Goal: Complete application form

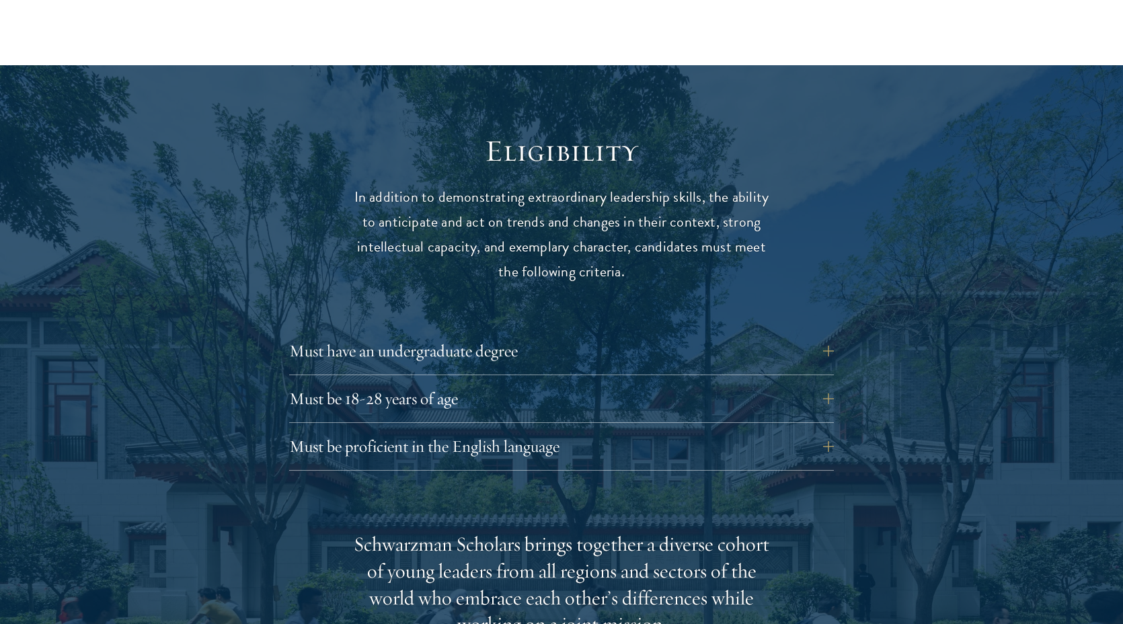
scroll to position [1677, 0]
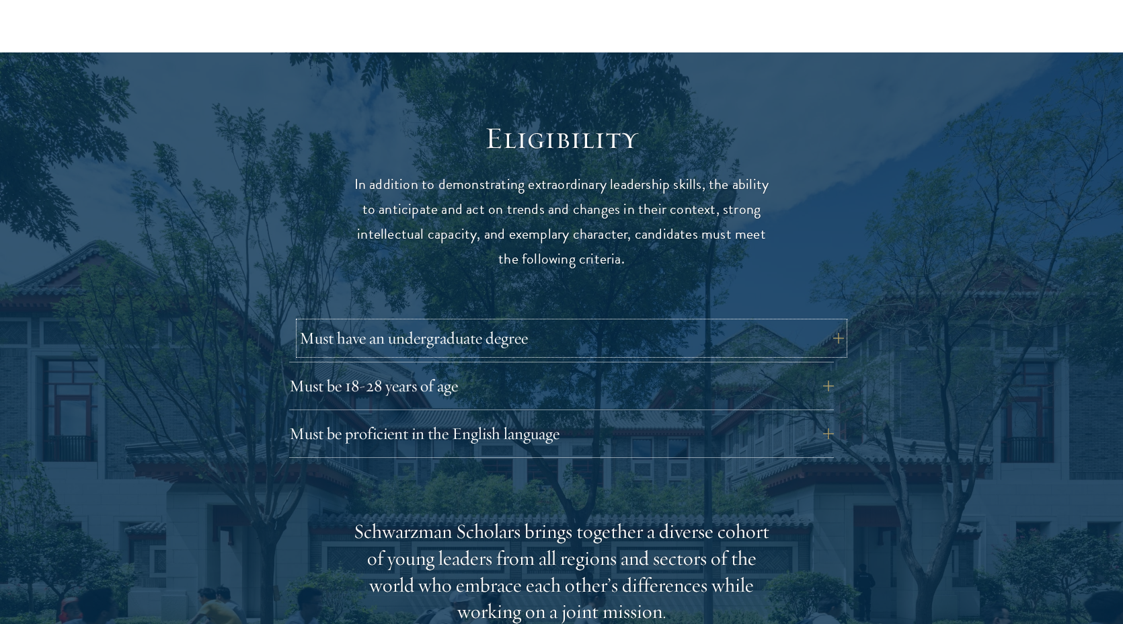
click at [532, 322] on button "Must have an undergraduate degree" at bounding box center [571, 338] width 545 height 32
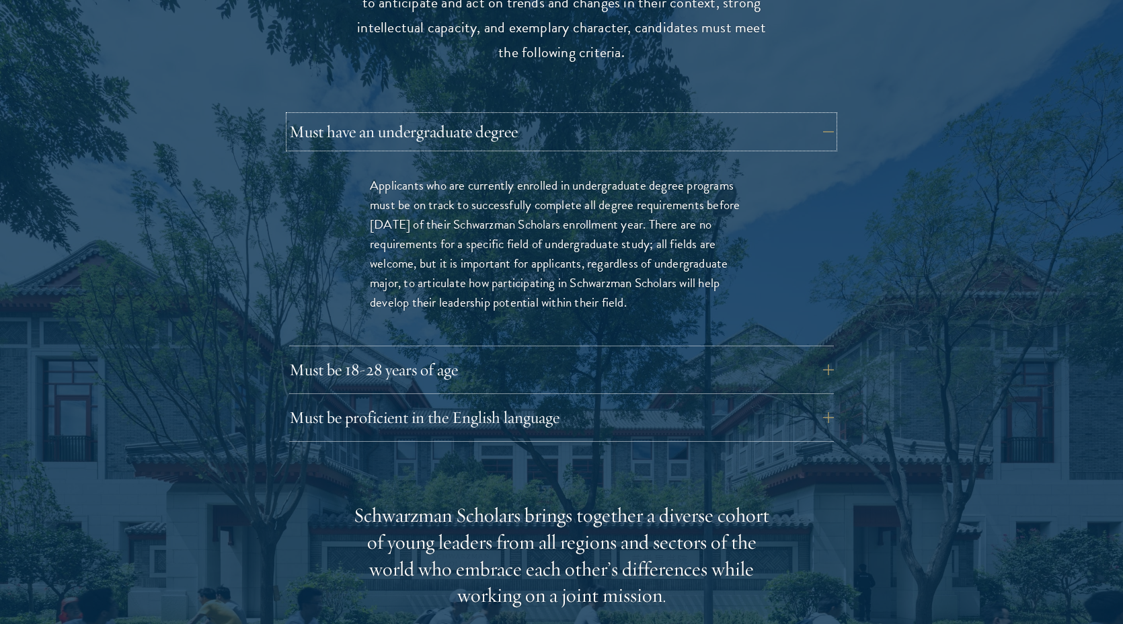
scroll to position [1899, 0]
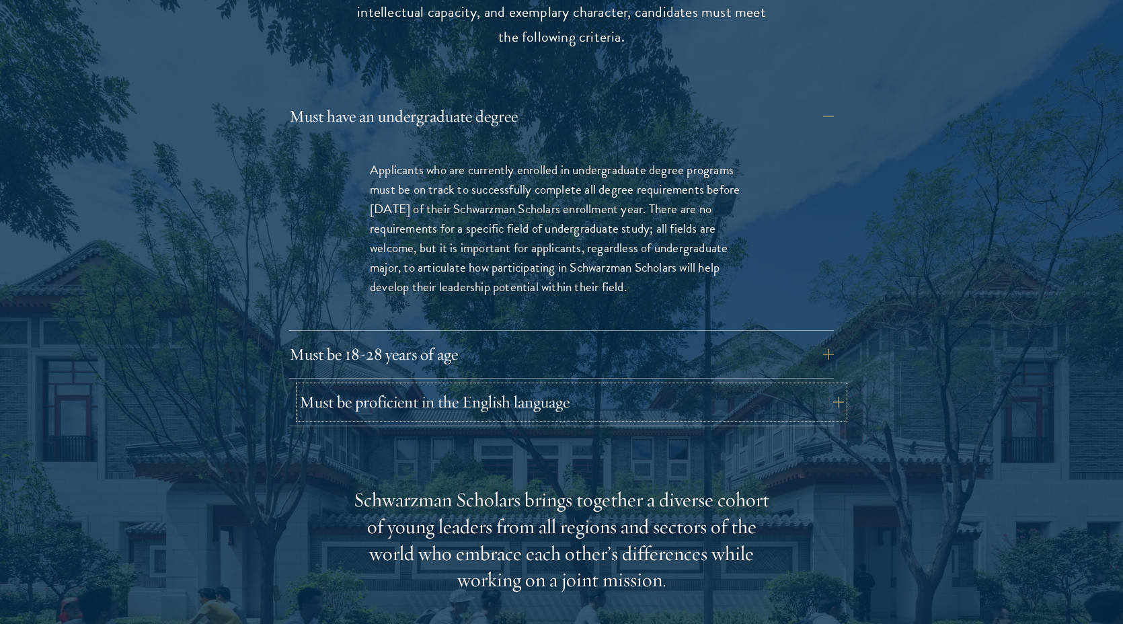
click at [551, 386] on button "Must be proficient in the English language" at bounding box center [571, 402] width 545 height 32
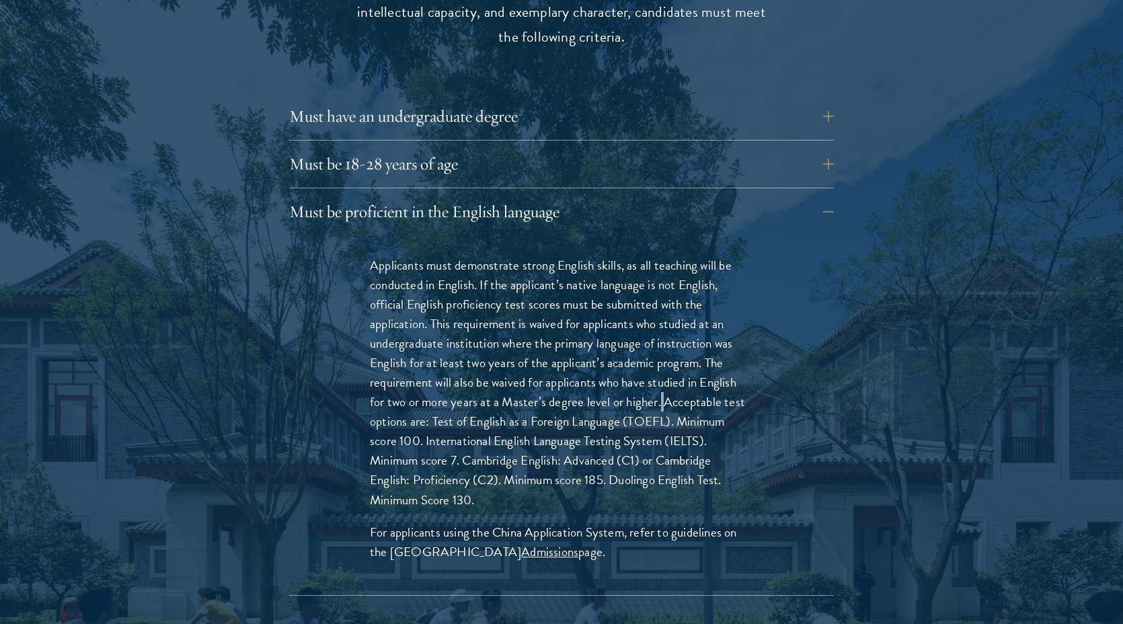
click at [668, 376] on p "Applicants must demonstrate strong English skills, as all teaching will be cond…" at bounding box center [561, 383] width 383 height 254
click at [686, 390] on p "Applicants must demonstrate strong English skills, as all teaching will be cond…" at bounding box center [561, 383] width 383 height 254
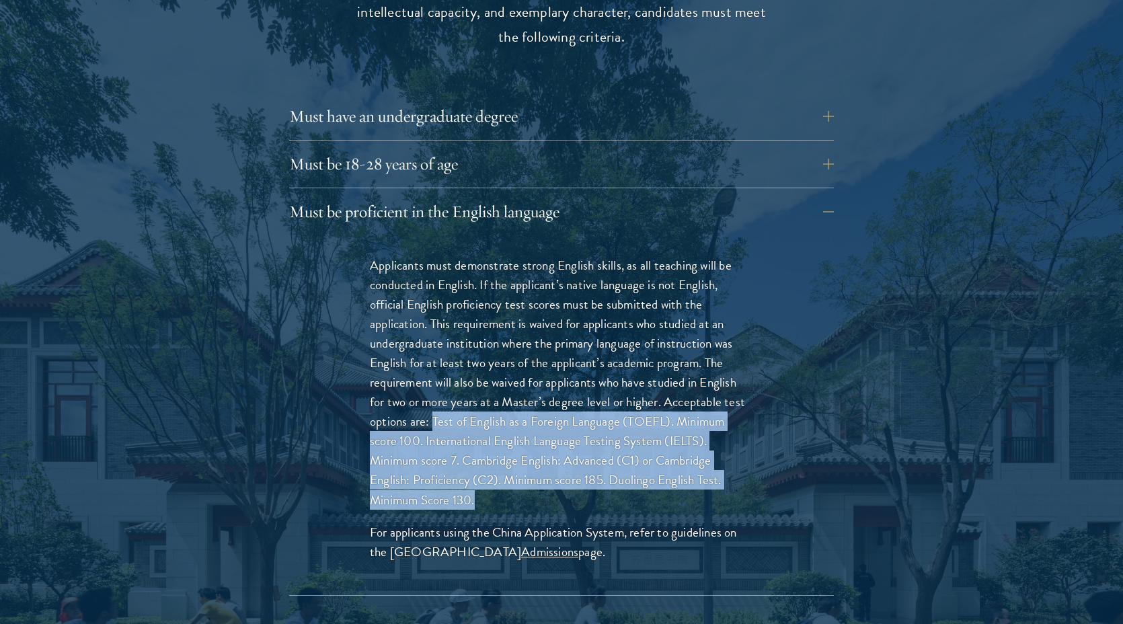
drag, startPoint x: 434, startPoint y: 395, endPoint x: 533, endPoint y: 468, distance: 123.7
click at [533, 468] on p "Applicants must demonstrate strong English skills, as all teaching will be cond…" at bounding box center [561, 383] width 383 height 254
copy p "Test of English as a Foreign Language (TOEFL). Minimum score 100. International…"
click at [587, 482] on p "Applicants must demonstrate strong English skills, as all teaching will be cond…" at bounding box center [561, 383] width 383 height 254
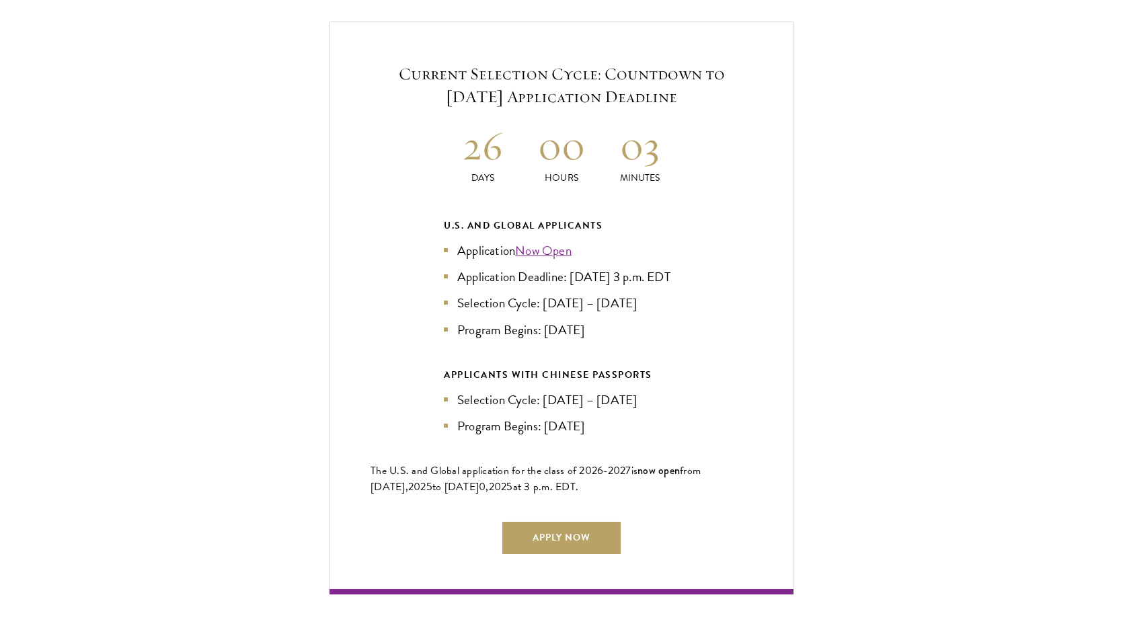
scroll to position [3262, 0]
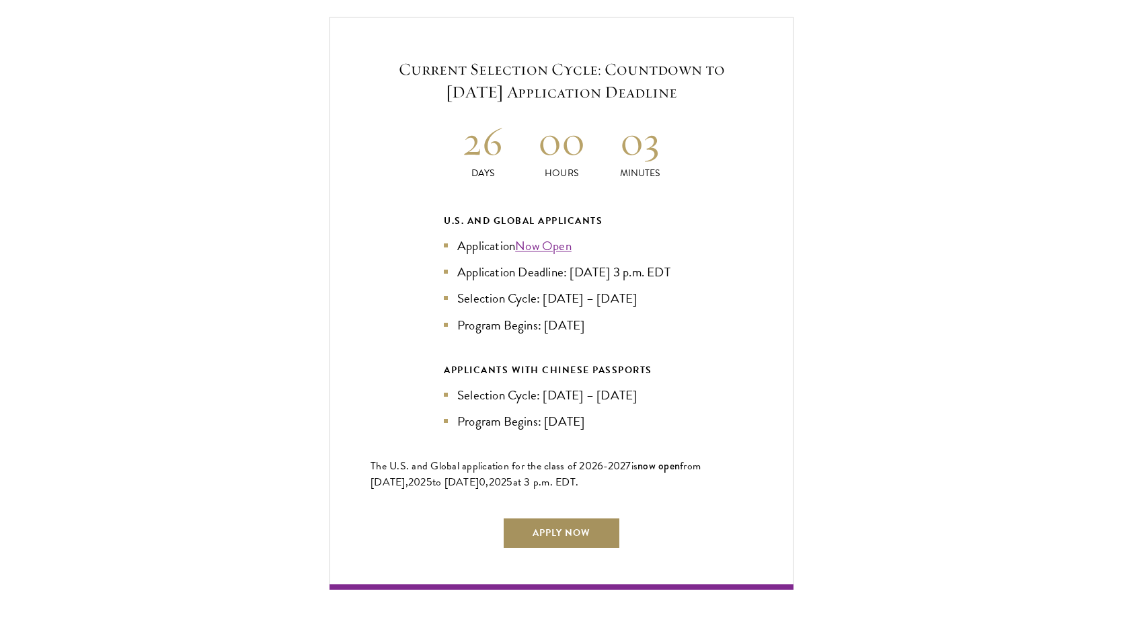
click at [578, 517] on link "Apply Now" at bounding box center [562, 533] width 118 height 32
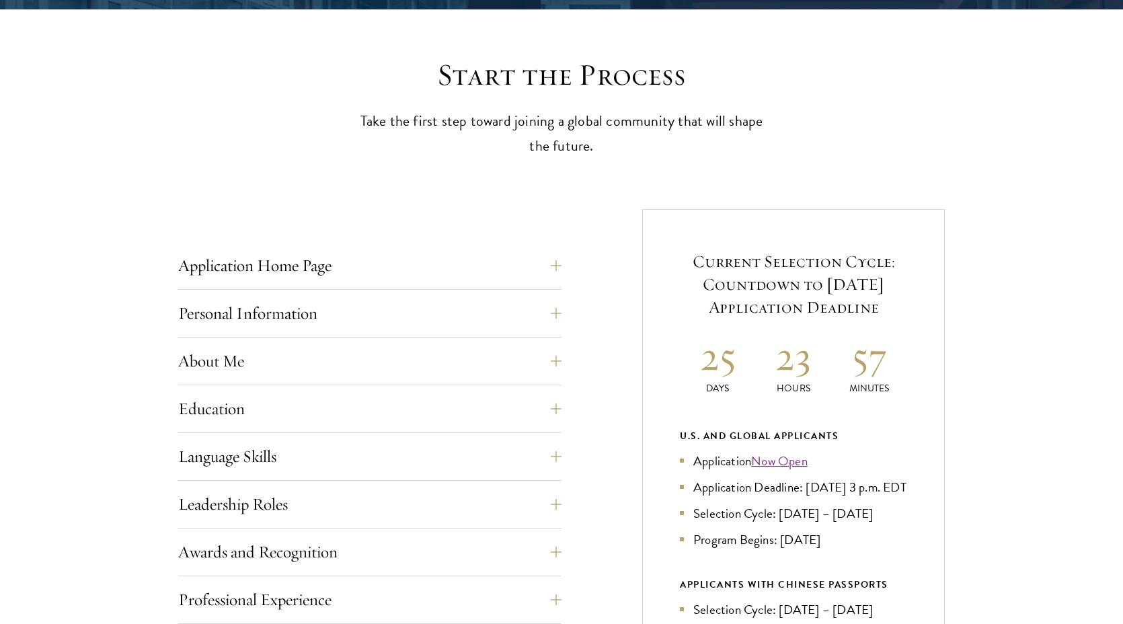
scroll to position [342, 0]
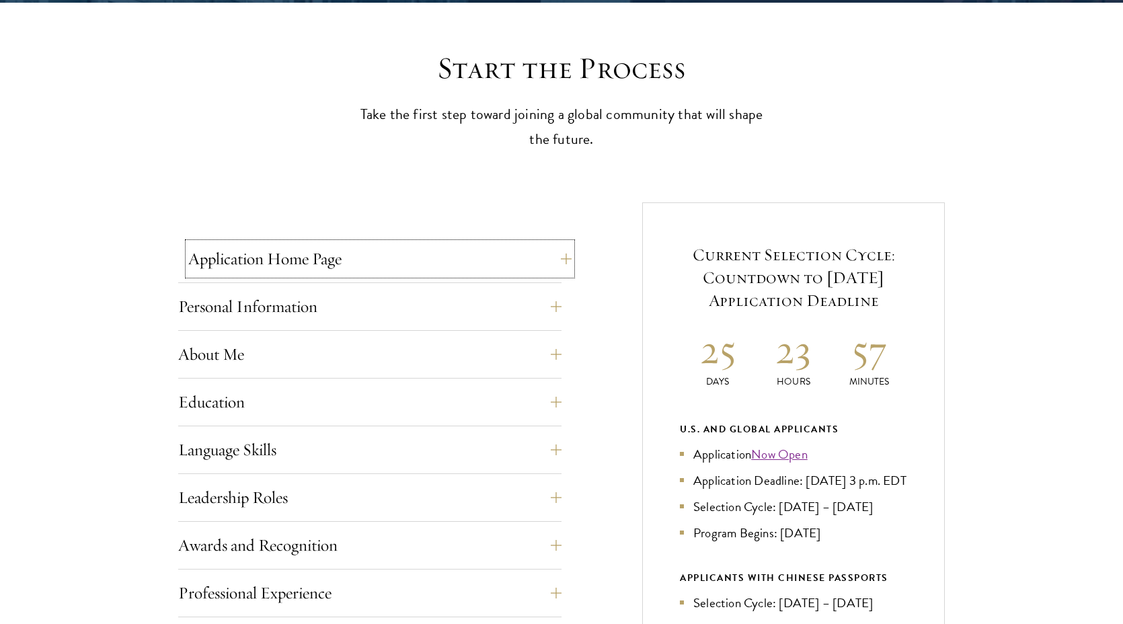
click at [559, 252] on button "Application Home Page" at bounding box center [379, 259] width 383 height 32
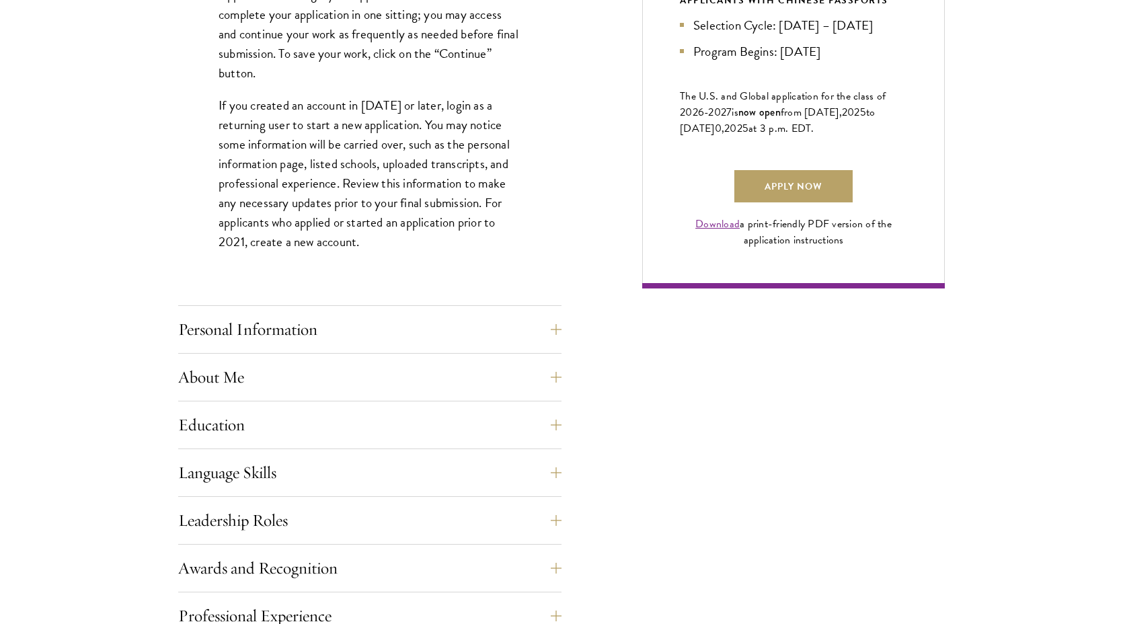
scroll to position [924, 0]
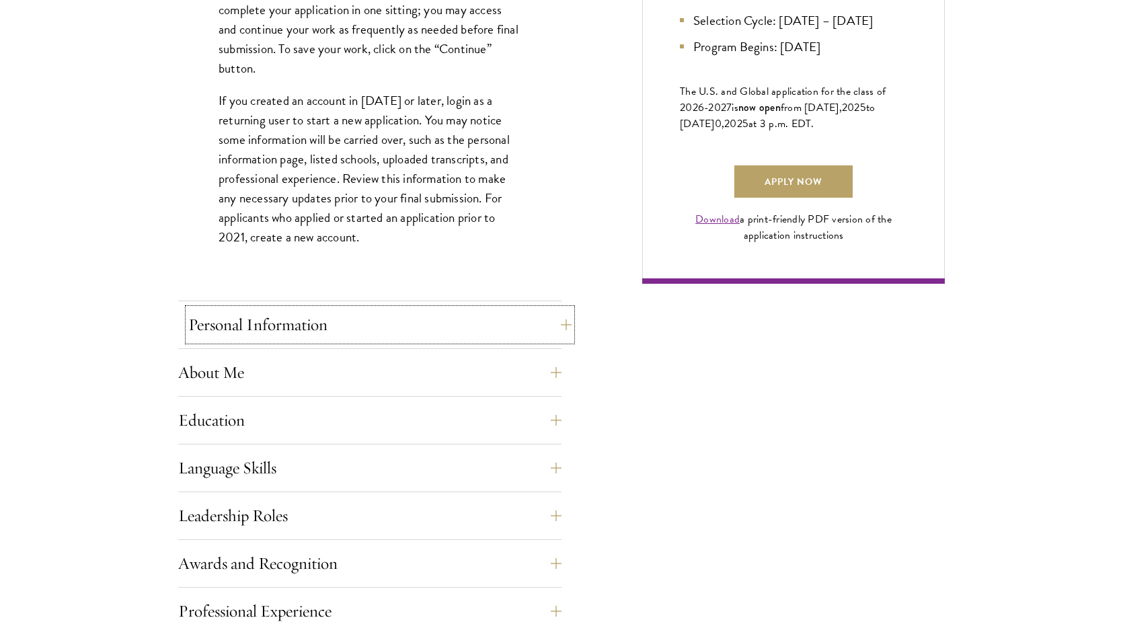
click at [546, 322] on button "Personal Information" at bounding box center [379, 325] width 383 height 32
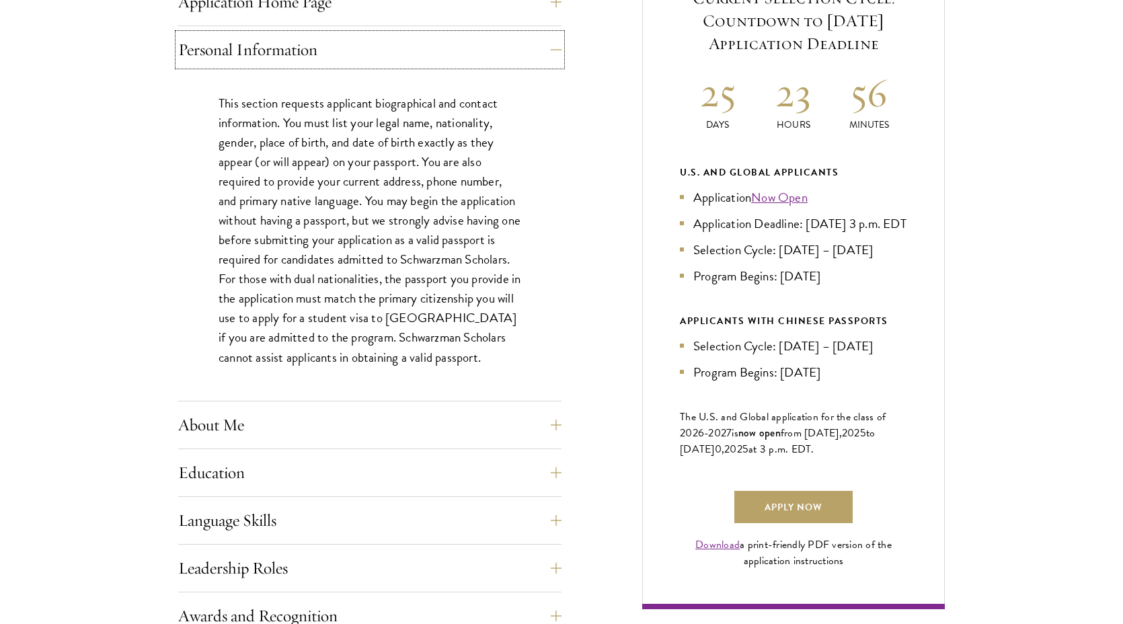
scroll to position [601, 0]
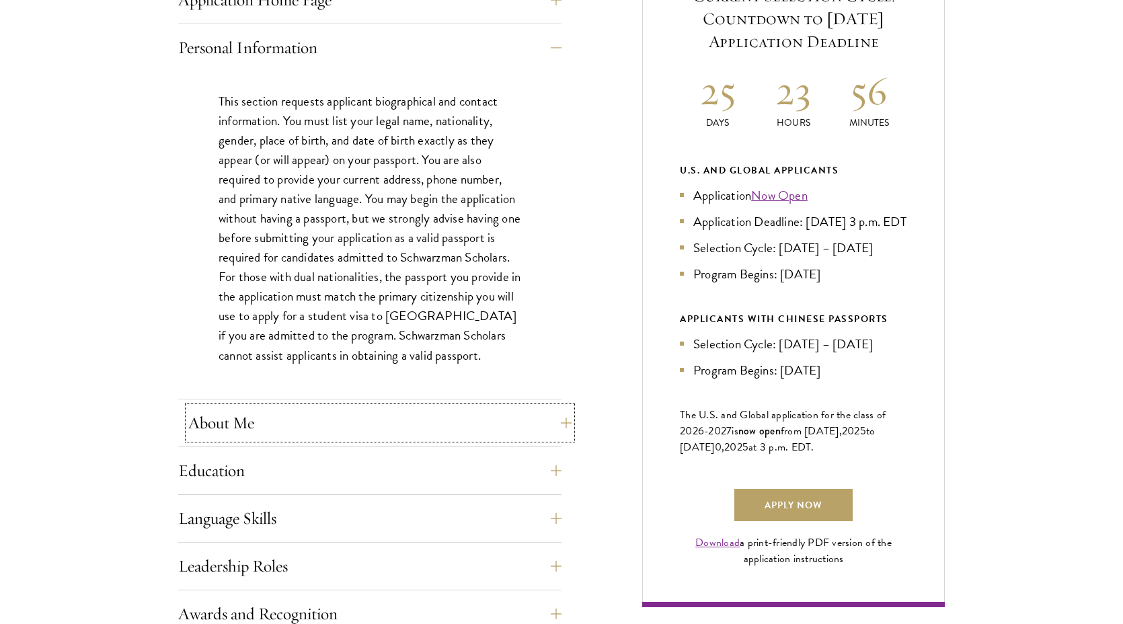
click at [552, 416] on button "About Me" at bounding box center [379, 423] width 383 height 32
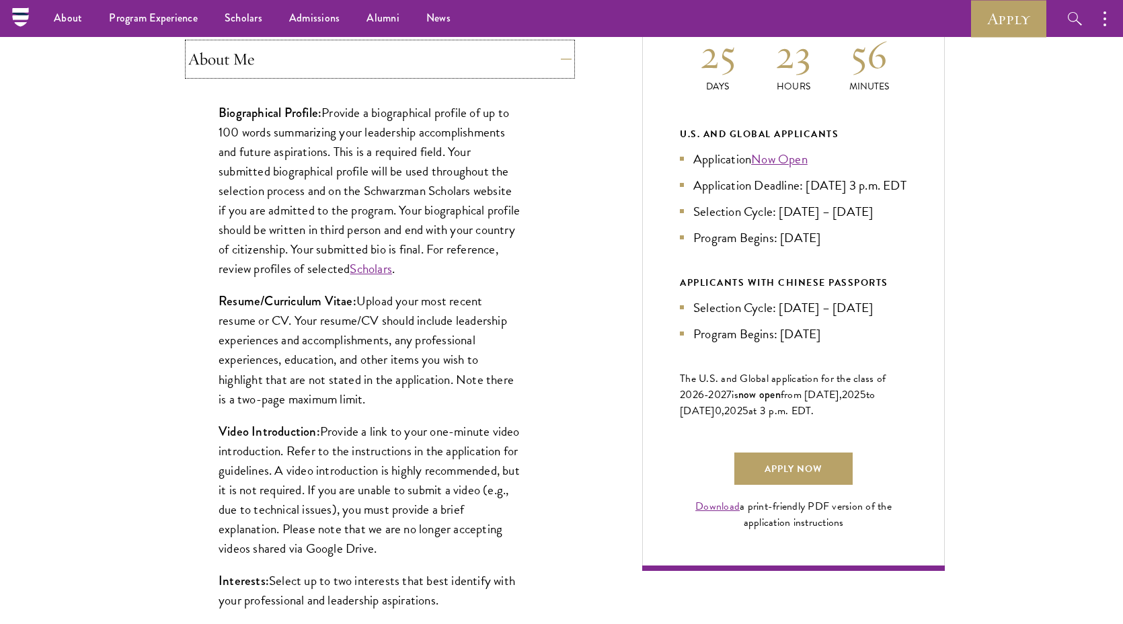
scroll to position [636, 0]
click at [392, 271] on link "Scholars" at bounding box center [371, 270] width 42 height 20
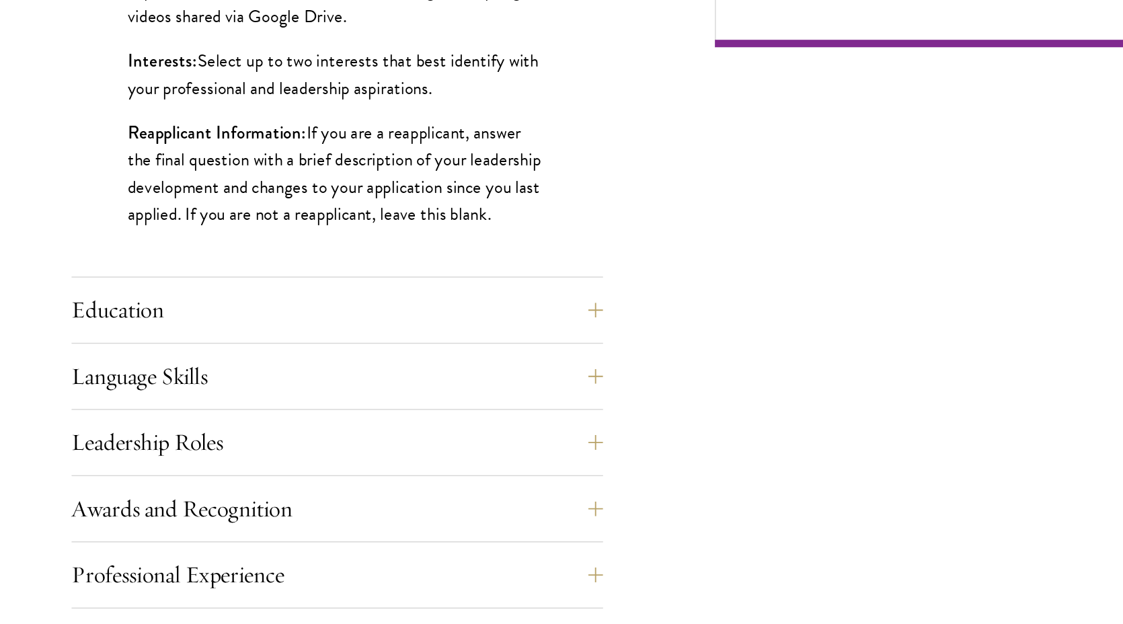
scroll to position [1047, 0]
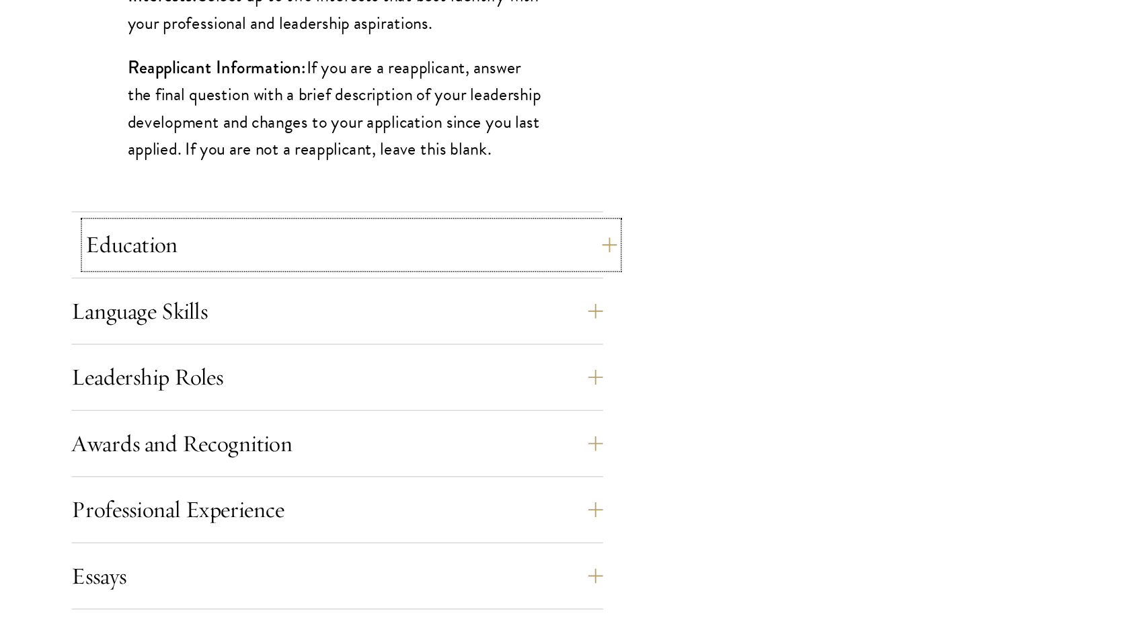
click at [558, 352] on button "Education" at bounding box center [379, 350] width 383 height 32
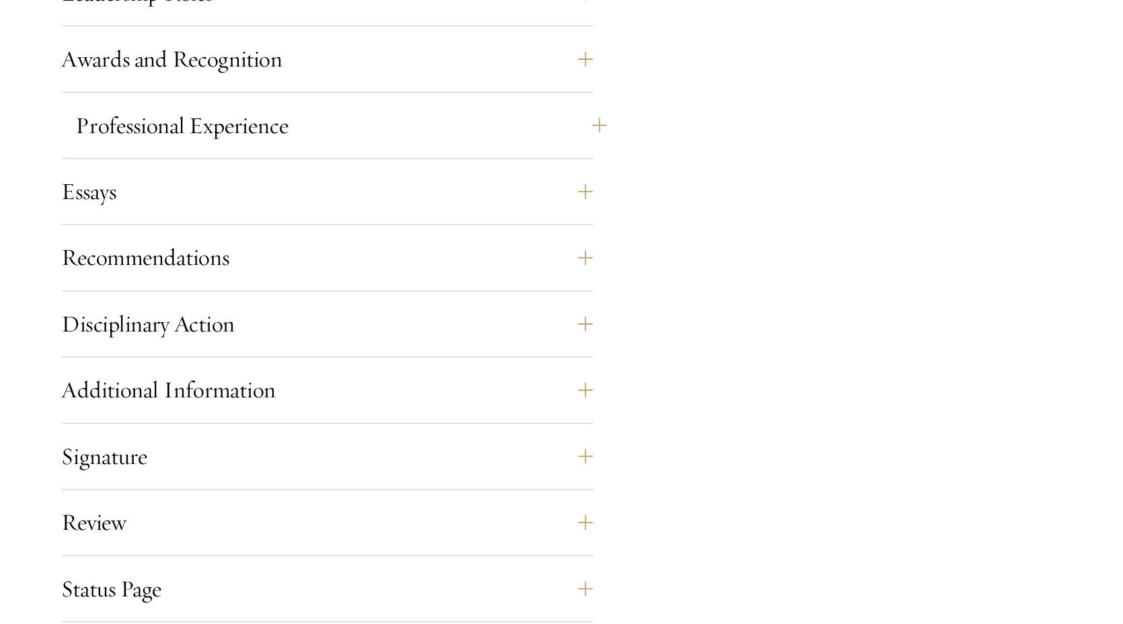
scroll to position [2261, 0]
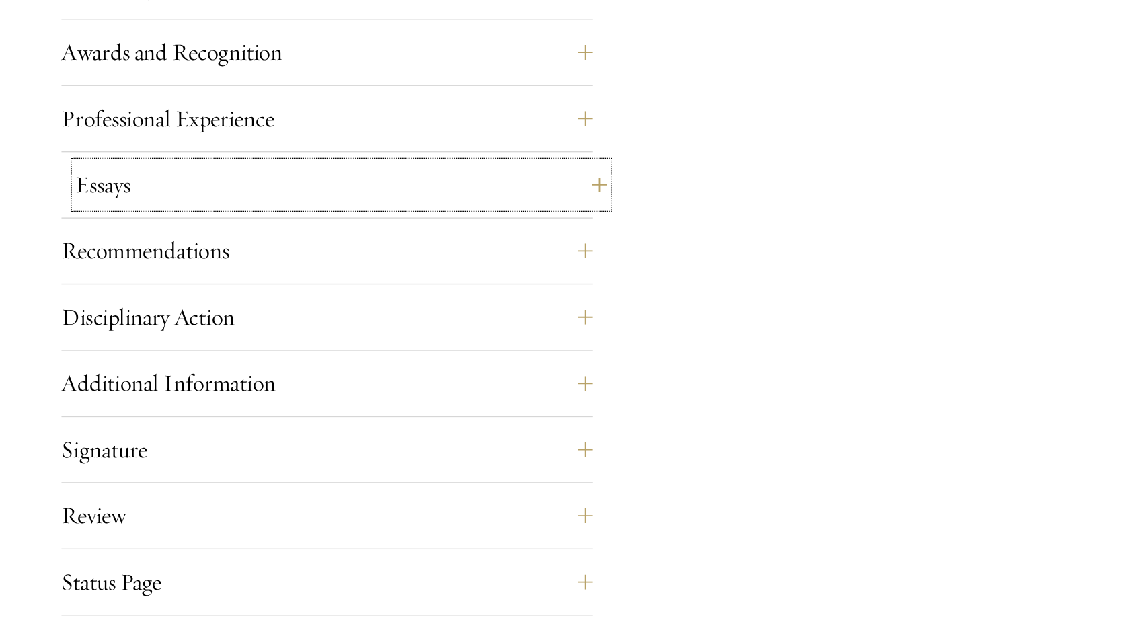
click at [338, 321] on button "Essays" at bounding box center [379, 307] width 383 height 32
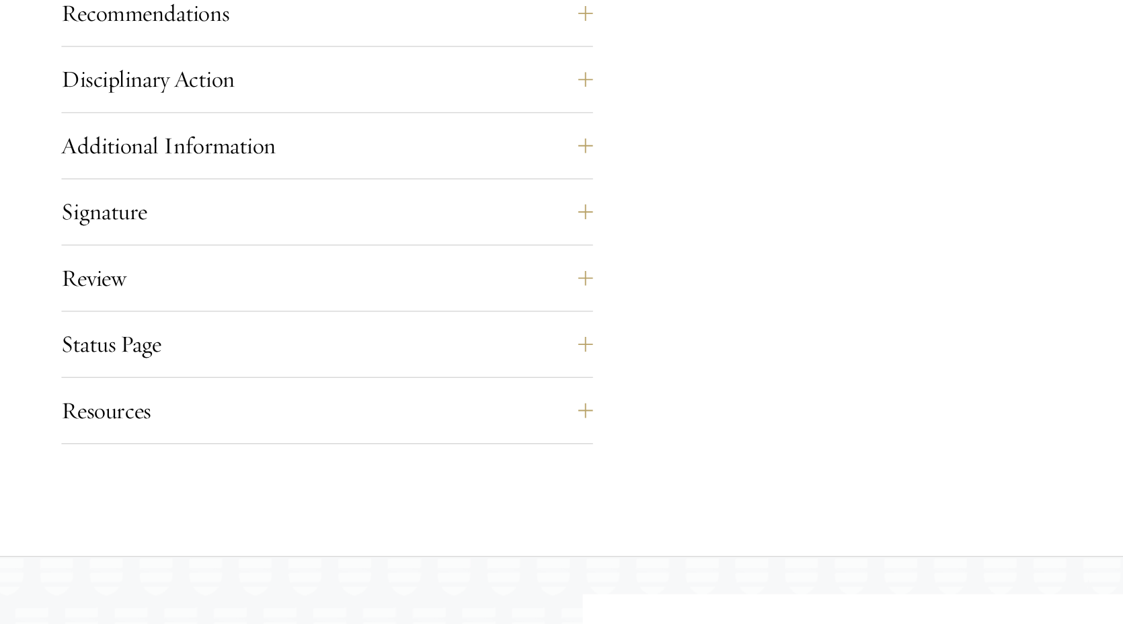
scroll to position [1293, 0]
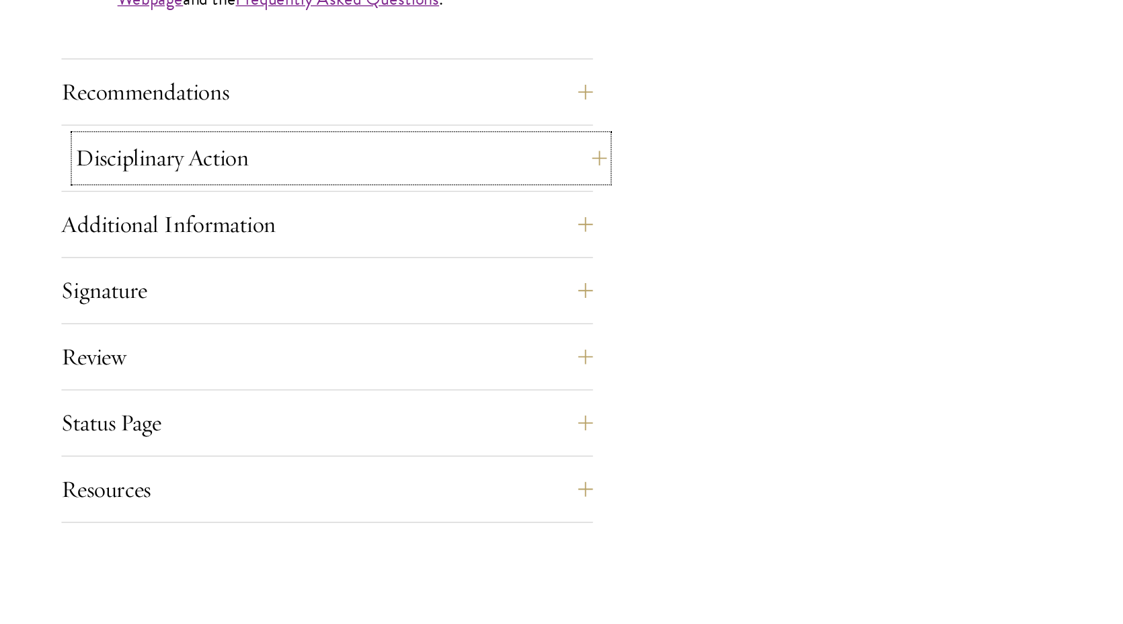
click at [348, 226] on button "Disciplinary Action" at bounding box center [379, 223] width 383 height 32
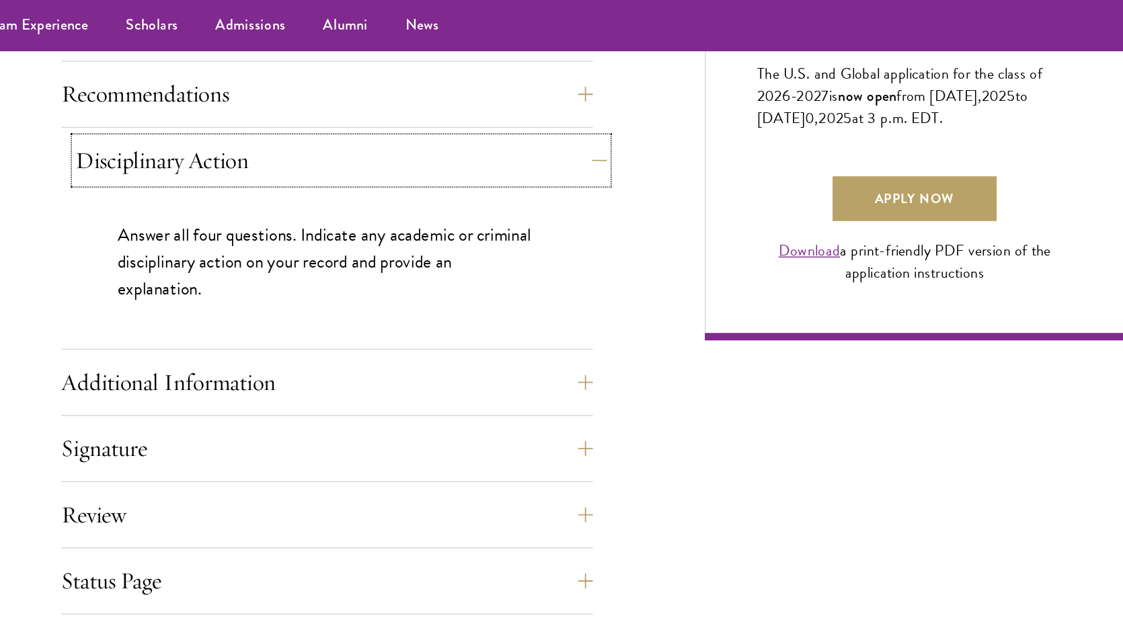
scroll to position [959, 0]
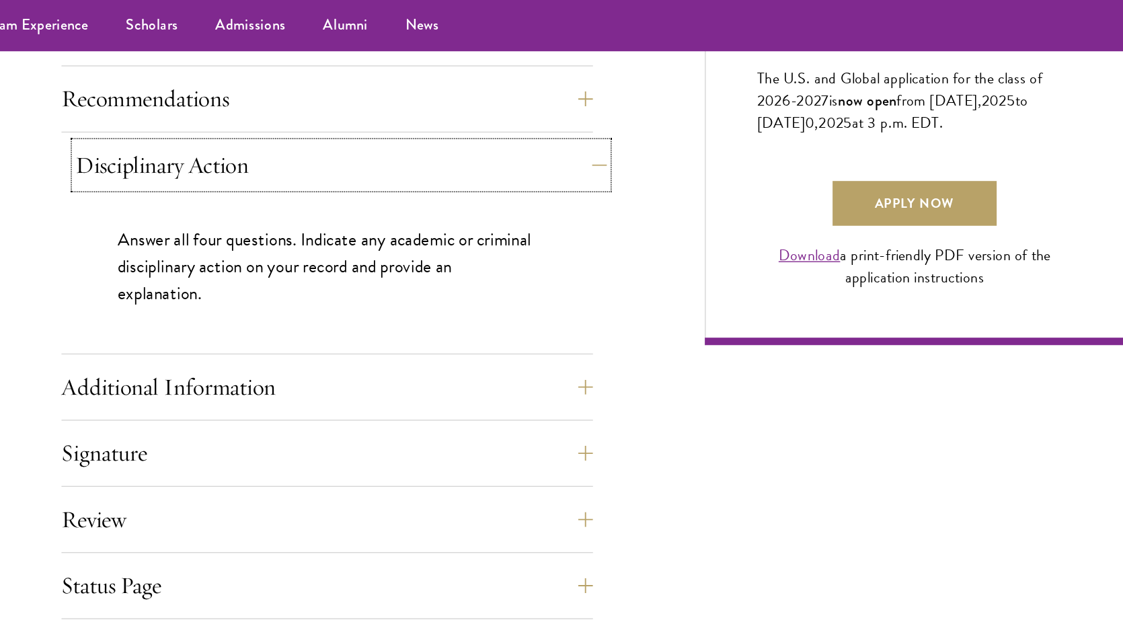
click at [348, 117] on button "Disciplinary Action" at bounding box center [379, 119] width 383 height 32
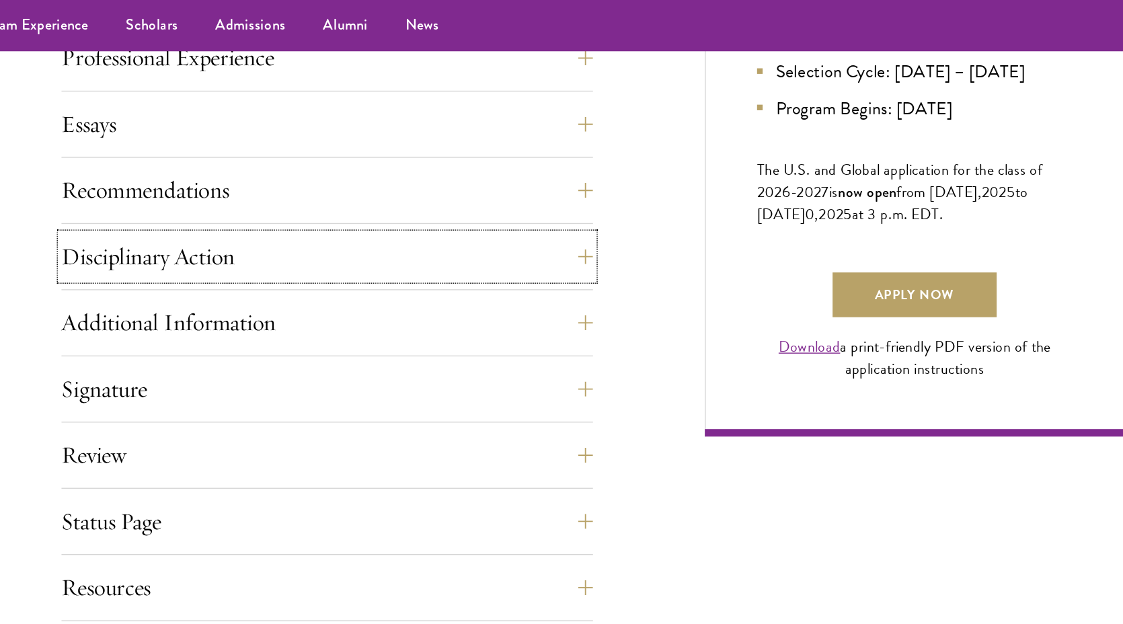
scroll to position [885, 0]
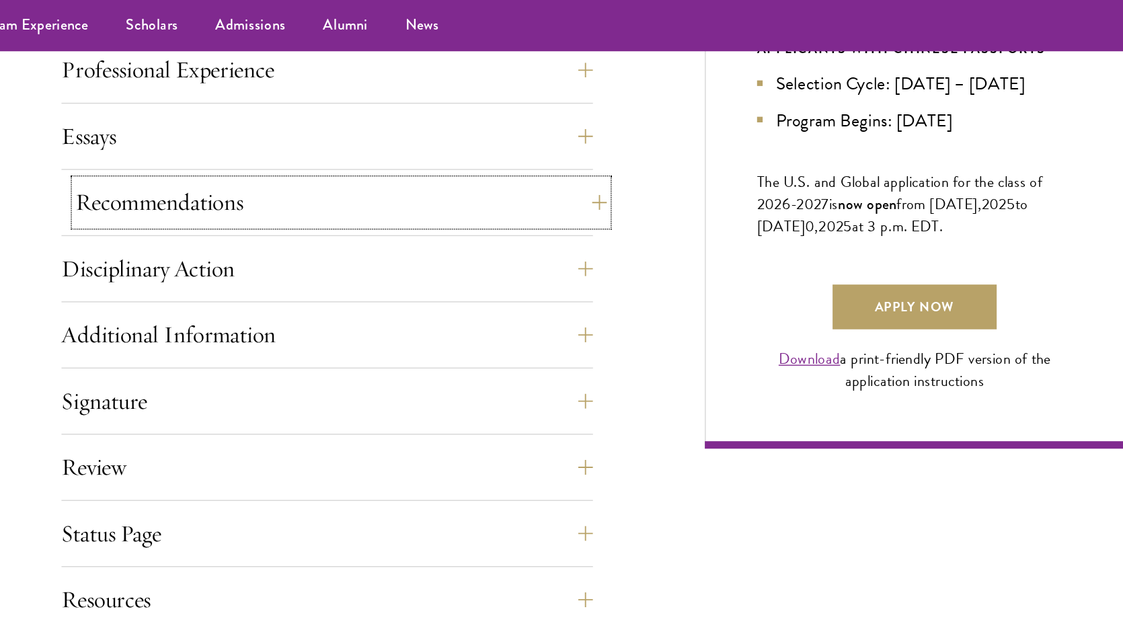
click at [543, 157] on button "Recommendations" at bounding box center [379, 146] width 383 height 32
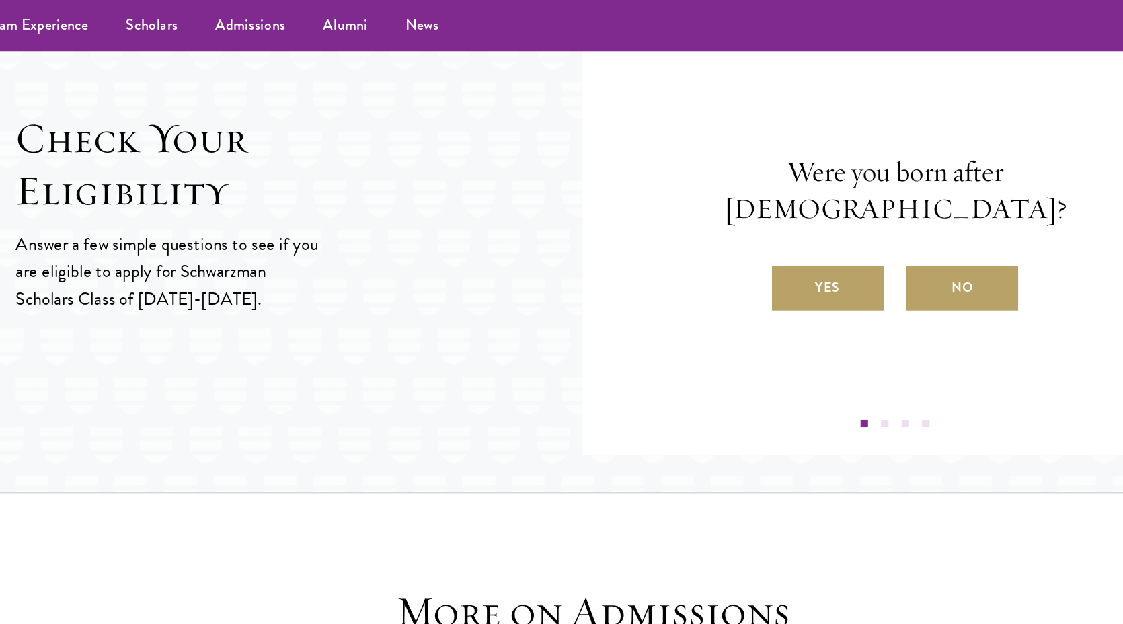
scroll to position [2566, 0]
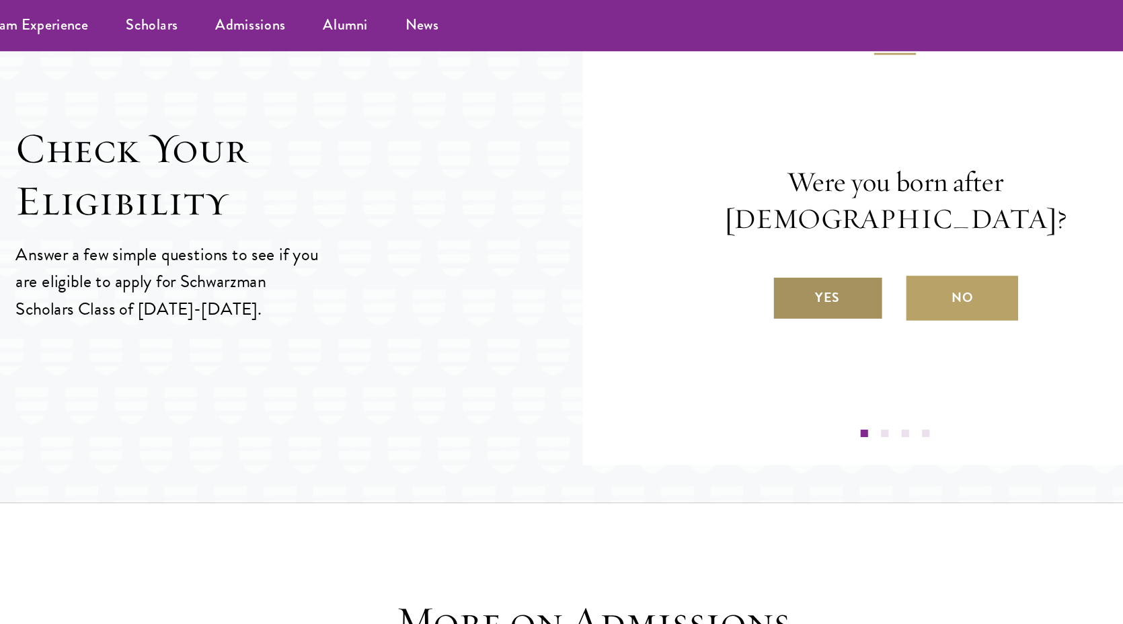
click at [712, 204] on label "Yes" at bounding box center [731, 215] width 81 height 32
click at [703, 204] on input "Yes" at bounding box center [697, 206] width 12 height 12
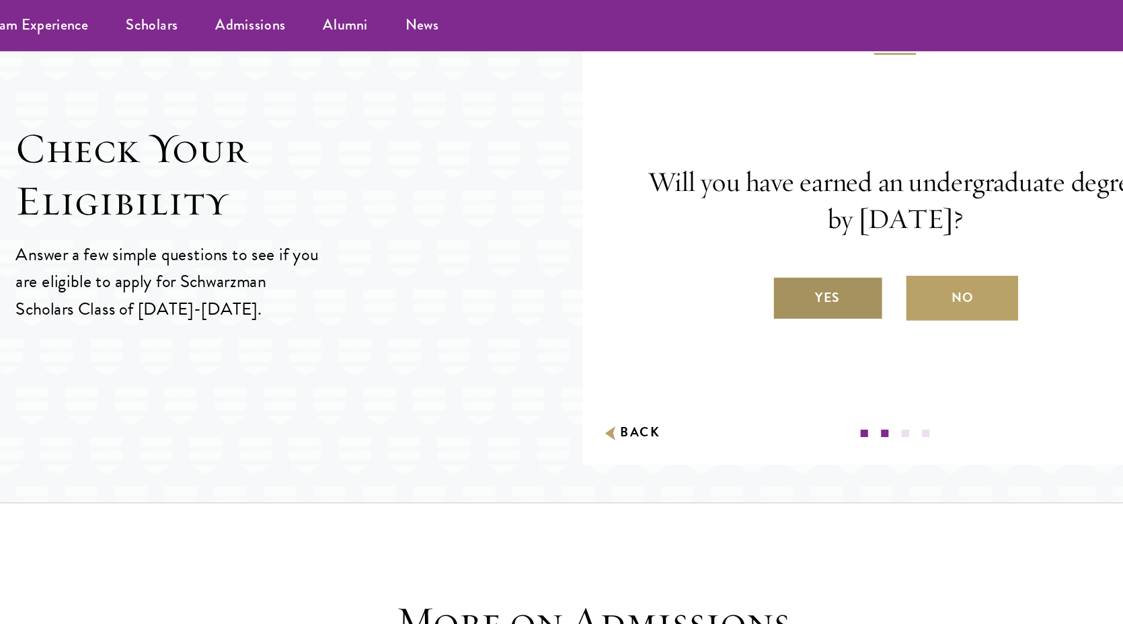
click at [720, 221] on label "Yes" at bounding box center [731, 215] width 81 height 32
click at [703, 213] on input "Yes" at bounding box center [697, 206] width 12 height 12
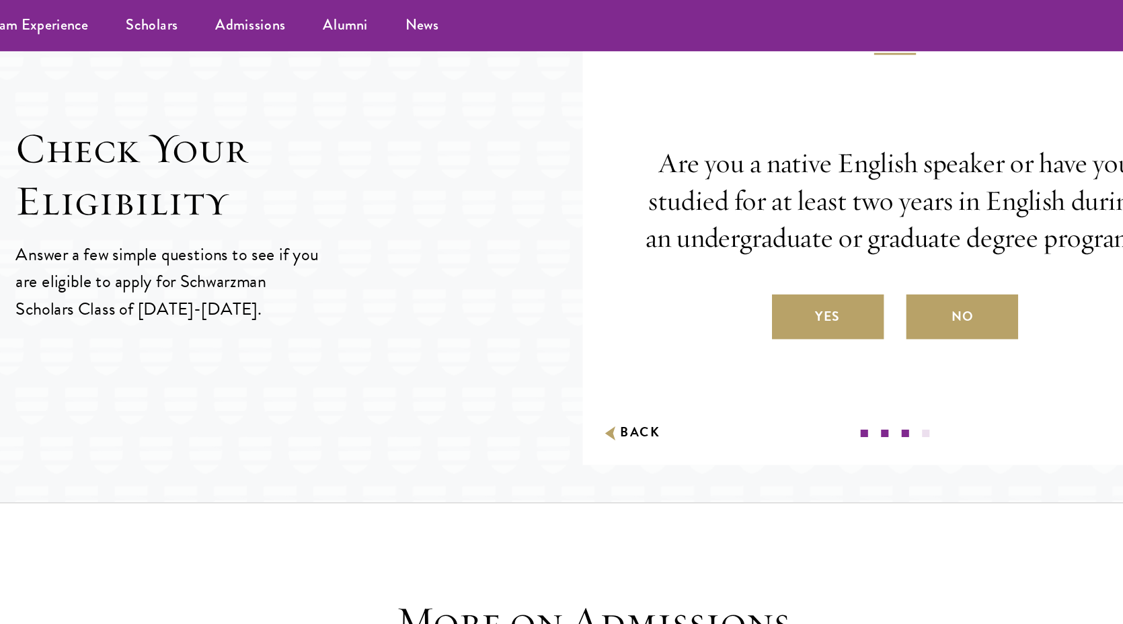
click at [720, 221] on label "Yes" at bounding box center [731, 229] width 81 height 32
click at [703, 221] on input "Yes" at bounding box center [697, 220] width 12 height 12
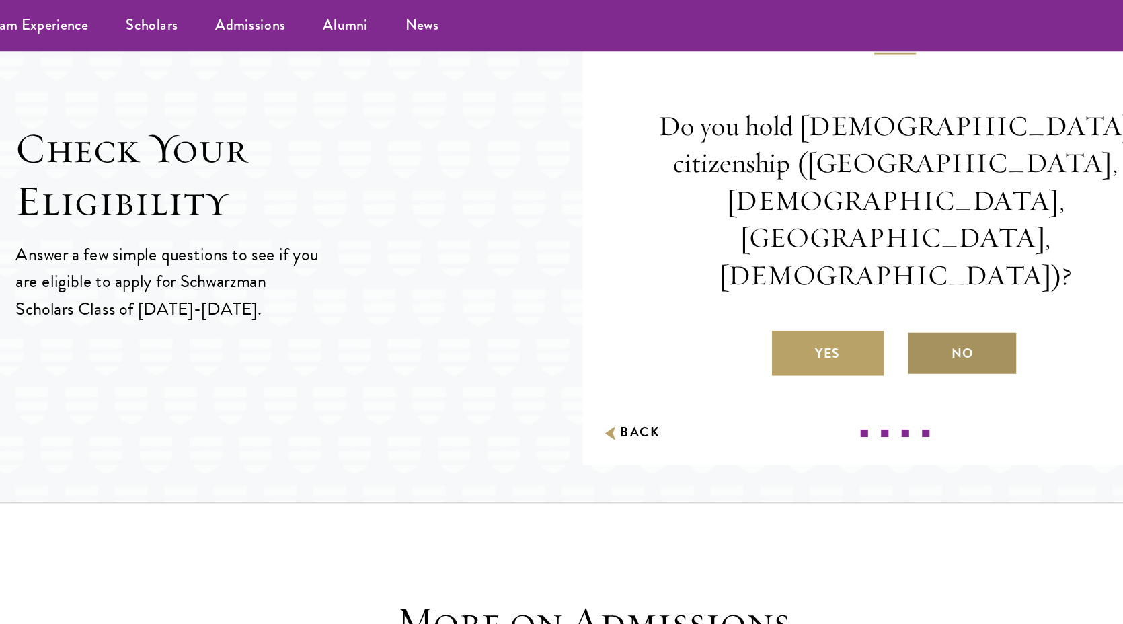
click at [790, 239] on label "No" at bounding box center [828, 255] width 81 height 32
click at [790, 241] on input "No" at bounding box center [794, 247] width 12 height 12
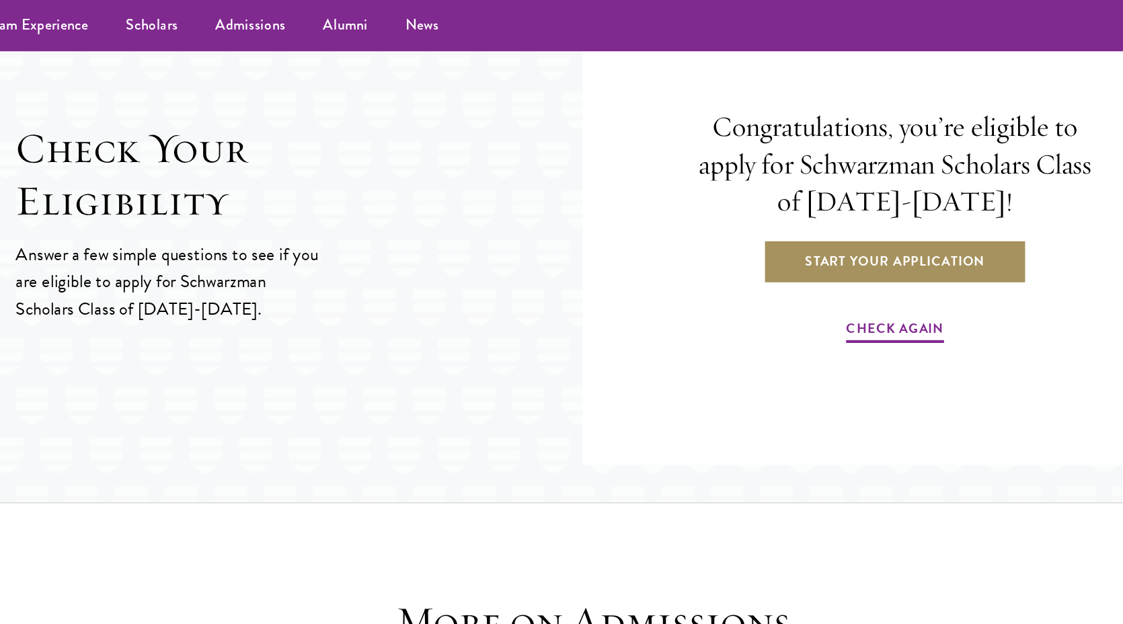
click at [780, 195] on link "Start Your Application" at bounding box center [780, 188] width 190 height 32
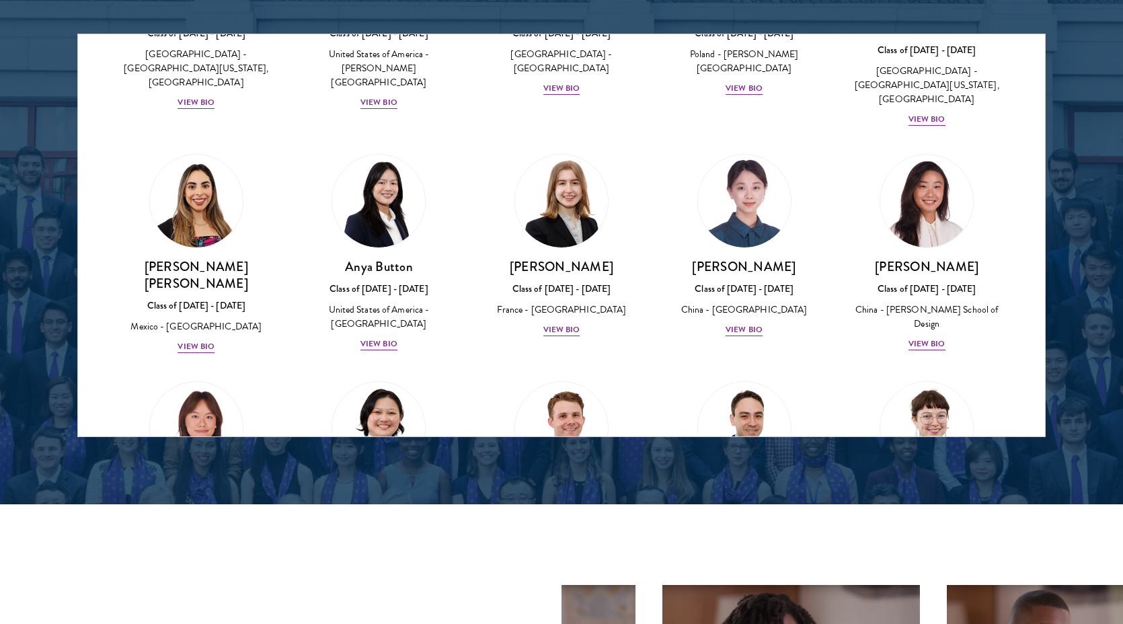
scroll to position [941, 0]
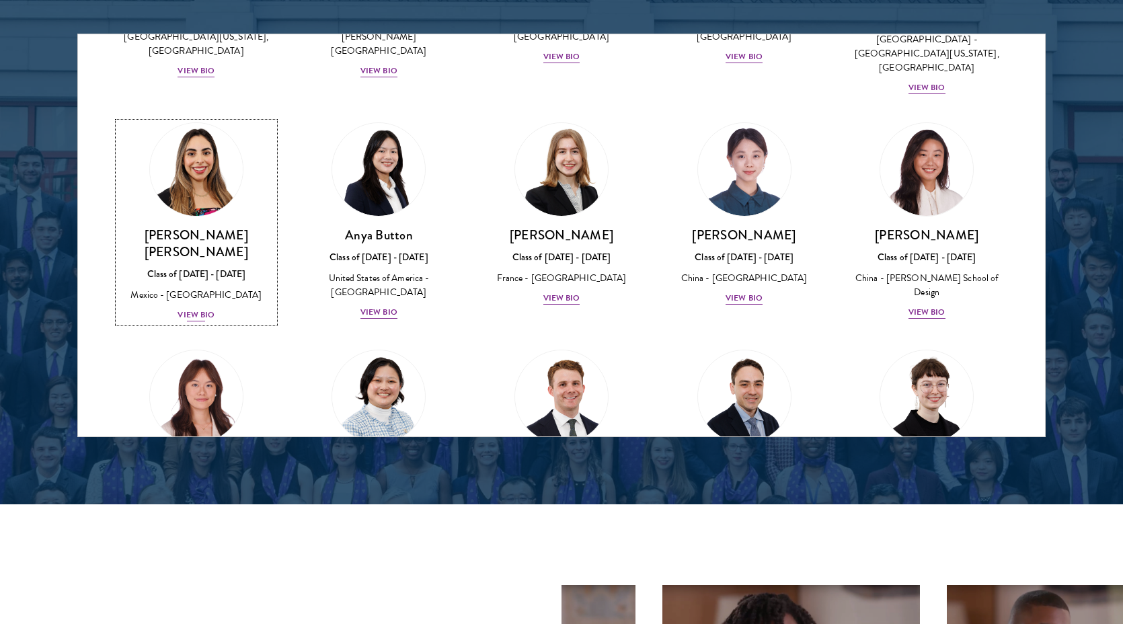
click at [199, 288] on div "Mexico - [GEOGRAPHIC_DATA]" at bounding box center [196, 295] width 156 height 14
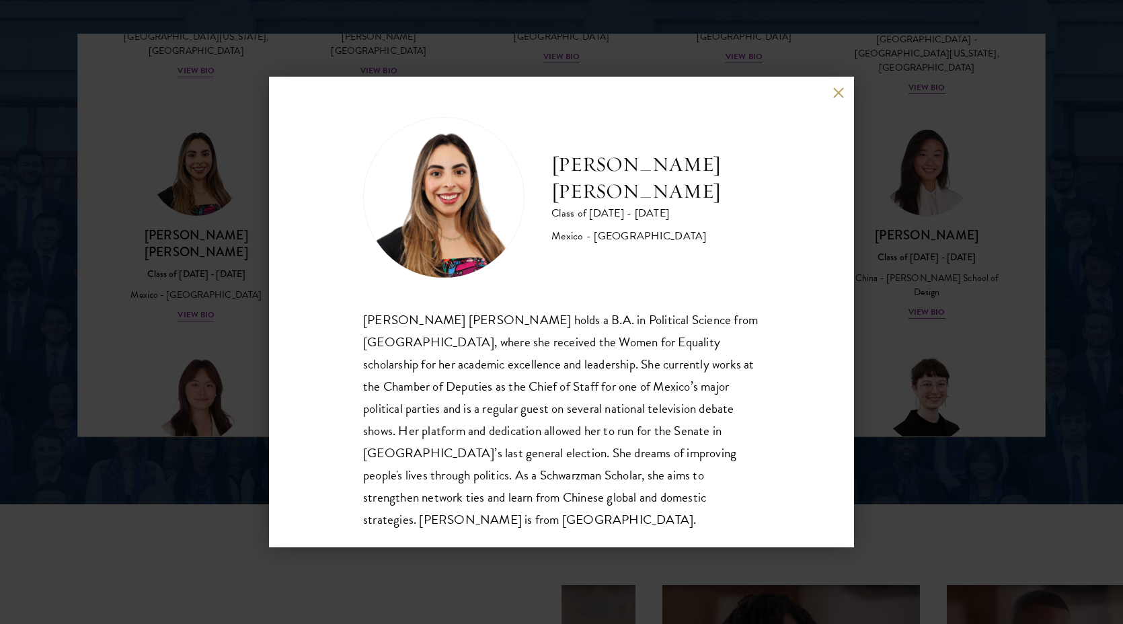
scroll to position [24, 0]
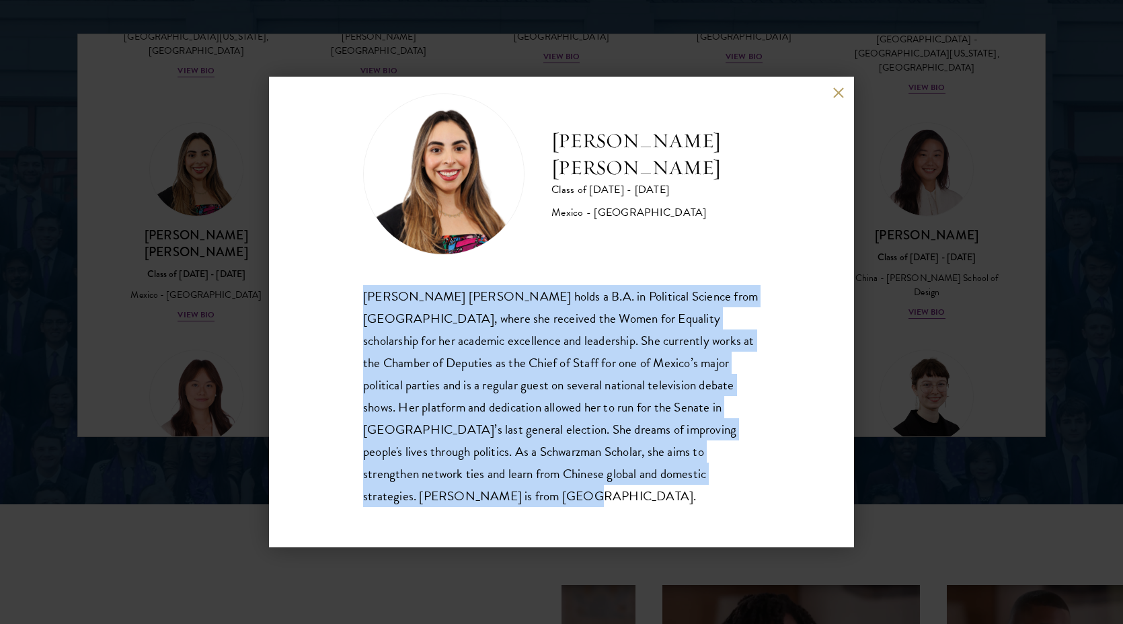
drag, startPoint x: 550, startPoint y: 505, endPoint x: 363, endPoint y: 305, distance: 274.2
click at [362, 305] on div "[PERSON_NAME] [PERSON_NAME] Class of [DATE] - [DATE] [GEOGRAPHIC_DATA] - [GEOGR…" at bounding box center [561, 312] width 585 height 471
copy div "[PERSON_NAME] [PERSON_NAME] holds a B.A. in Political Science from [GEOGRAPHIC_…"
click at [837, 88] on button at bounding box center [838, 92] width 11 height 11
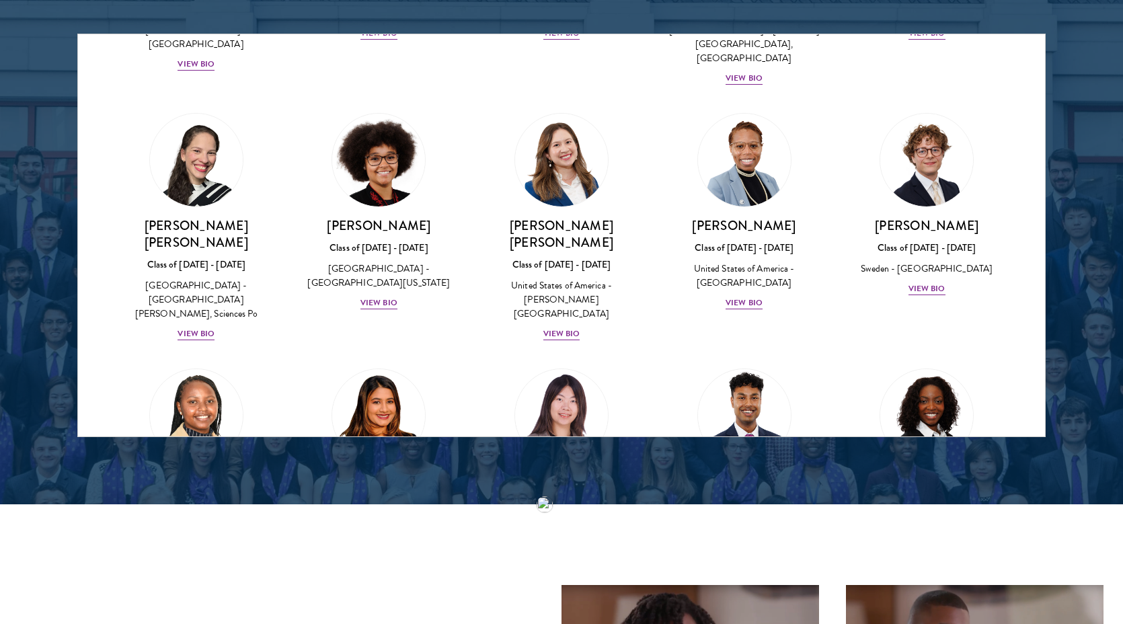
scroll to position [1681, 0]
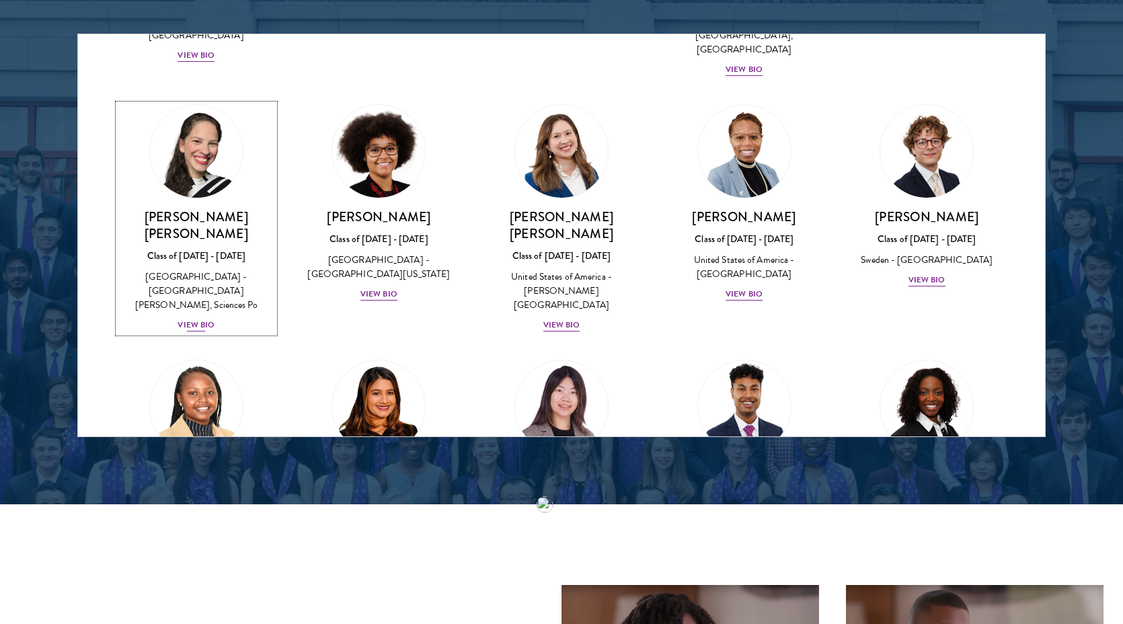
click at [216, 270] on div "[GEOGRAPHIC_DATA] - [GEOGRAPHIC_DATA][PERSON_NAME], Sciences Po" at bounding box center [196, 291] width 156 height 42
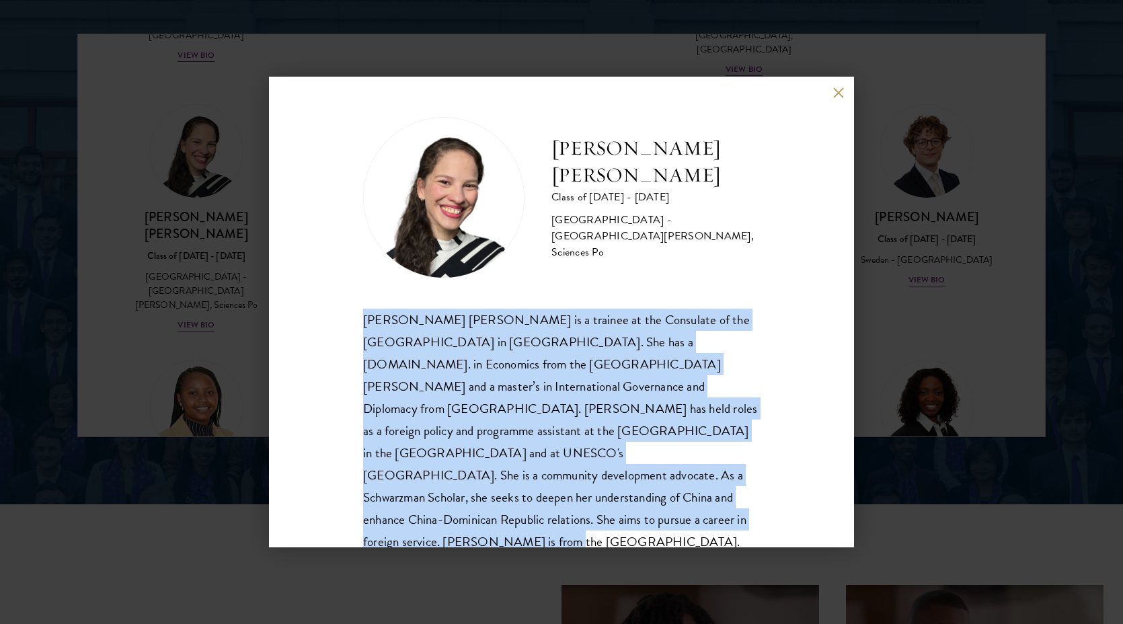
drag, startPoint x: 422, startPoint y: 517, endPoint x: 364, endPoint y: 319, distance: 206.7
click at [364, 319] on div "[PERSON_NAME] [PERSON_NAME] is a trainee at the Consulate of the [GEOGRAPHIC_DA…" at bounding box center [561, 431] width 397 height 245
copy div "[PERSON_NAME] [PERSON_NAME] is a trainee at the Consulate of the [GEOGRAPHIC_DA…"
click at [836, 91] on button at bounding box center [838, 92] width 11 height 11
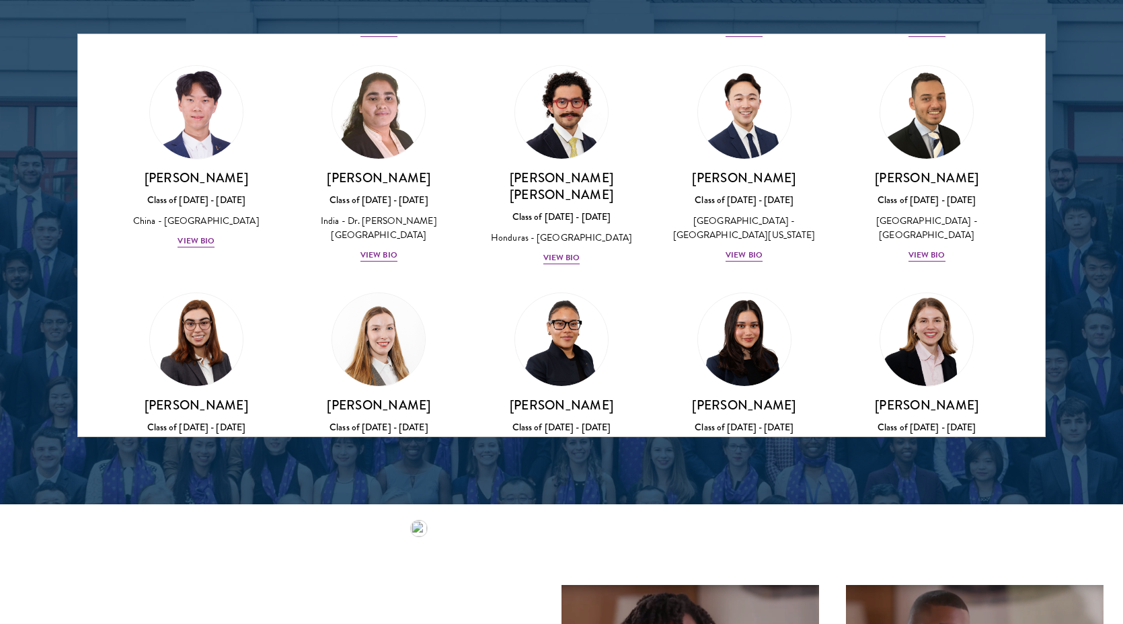
scroll to position [2736, 0]
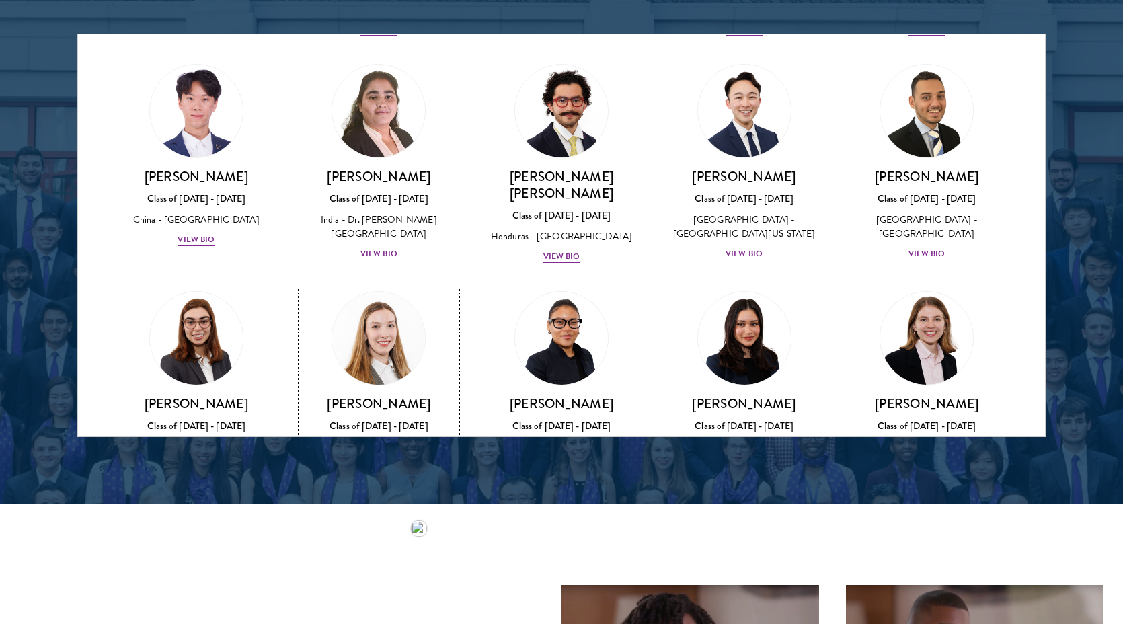
click at [385, 489] on div "View Bio" at bounding box center [379, 495] width 37 height 13
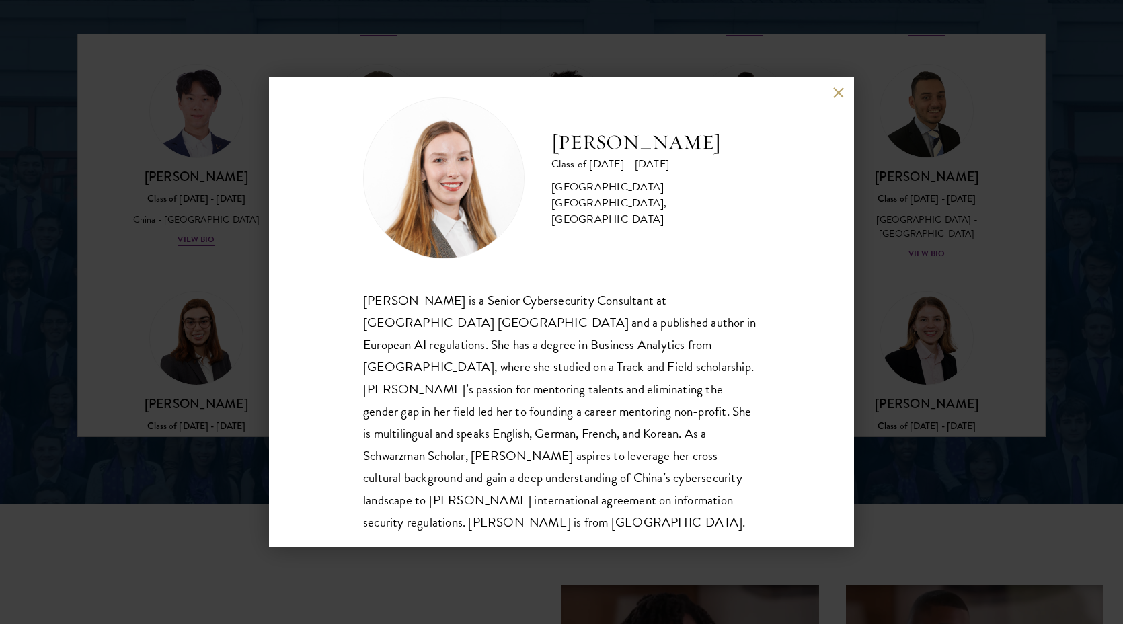
scroll to position [21, 0]
drag, startPoint x: 877, startPoint y: 346, endPoint x: 700, endPoint y: 279, distance: 189.9
click at [877, 346] on div "[PERSON_NAME] Class of [DATE] - [DATE] [GEOGRAPHIC_DATA] - [GEOGRAPHIC_DATA], […" at bounding box center [561, 312] width 1123 height 624
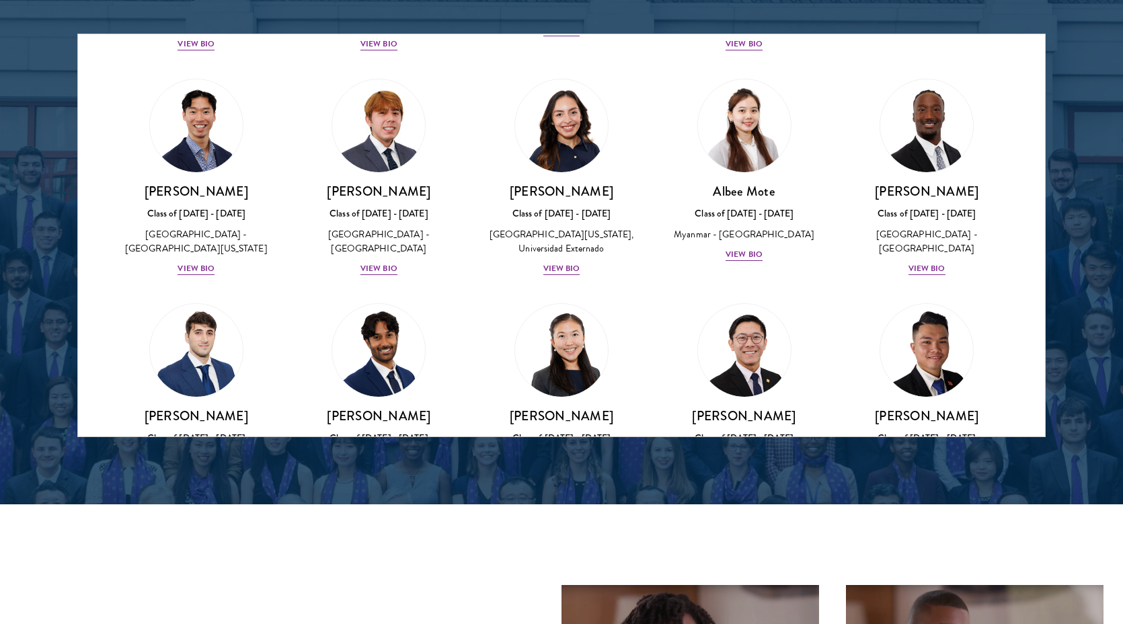
scroll to position [4400, 0]
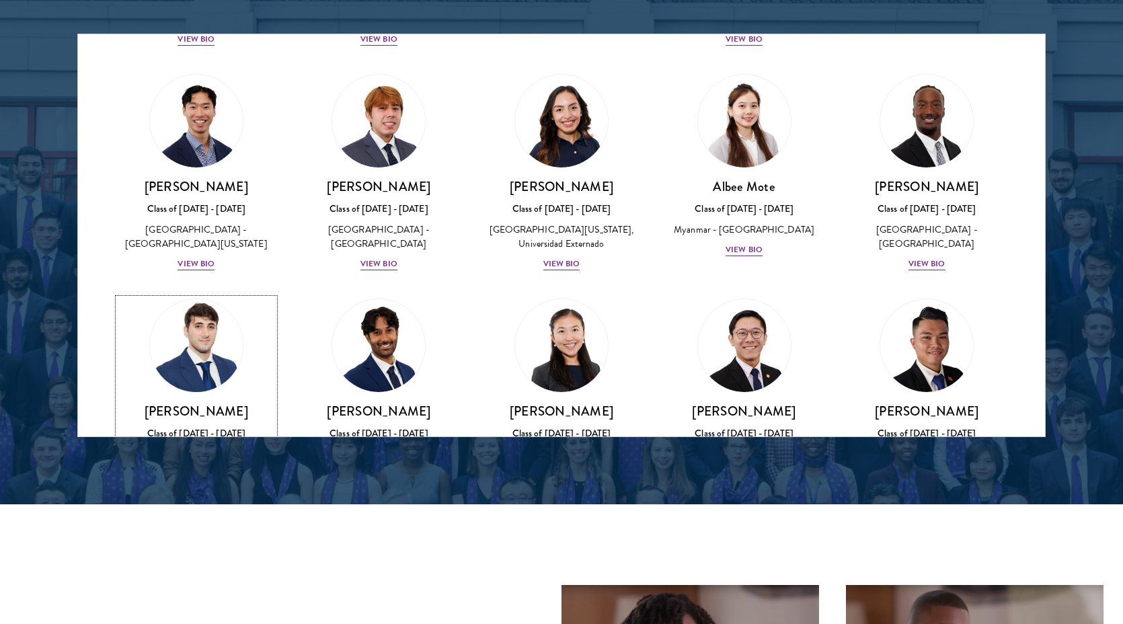
click at [202, 468] on div "View Bio" at bounding box center [196, 474] width 37 height 13
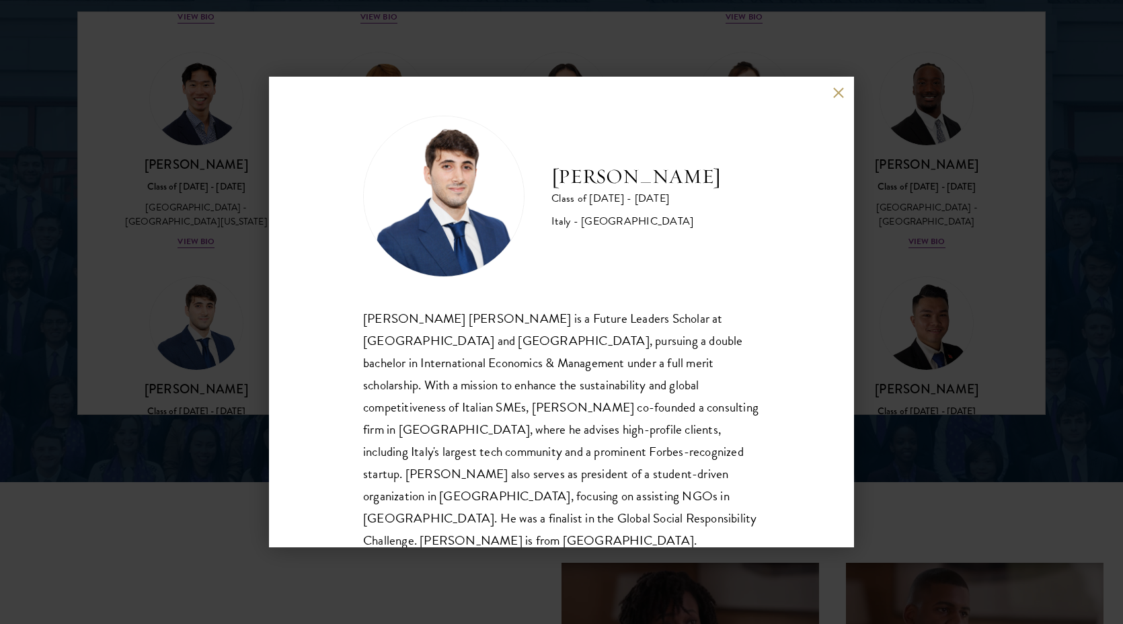
scroll to position [1777, 0]
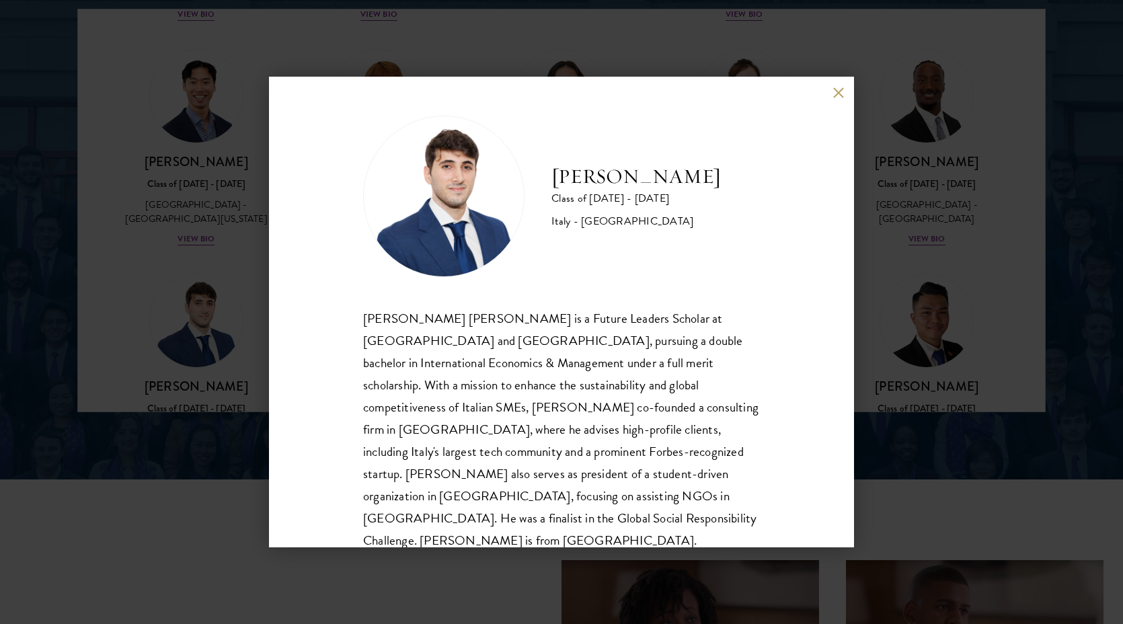
click at [982, 497] on div "[PERSON_NAME] Class of [DATE] - [DATE] [GEOGRAPHIC_DATA] - [GEOGRAPHIC_DATA] [P…" at bounding box center [561, 312] width 1123 height 624
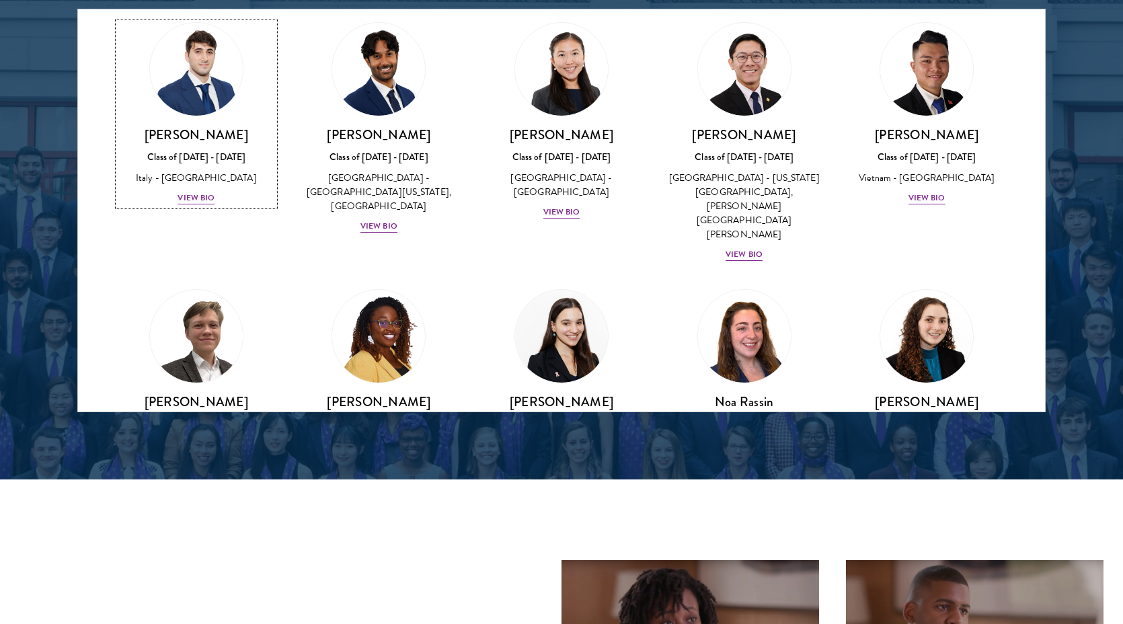
scroll to position [4653, 0]
click at [547, 416] on div "Class of [DATE] - [DATE]" at bounding box center [562, 423] width 156 height 14
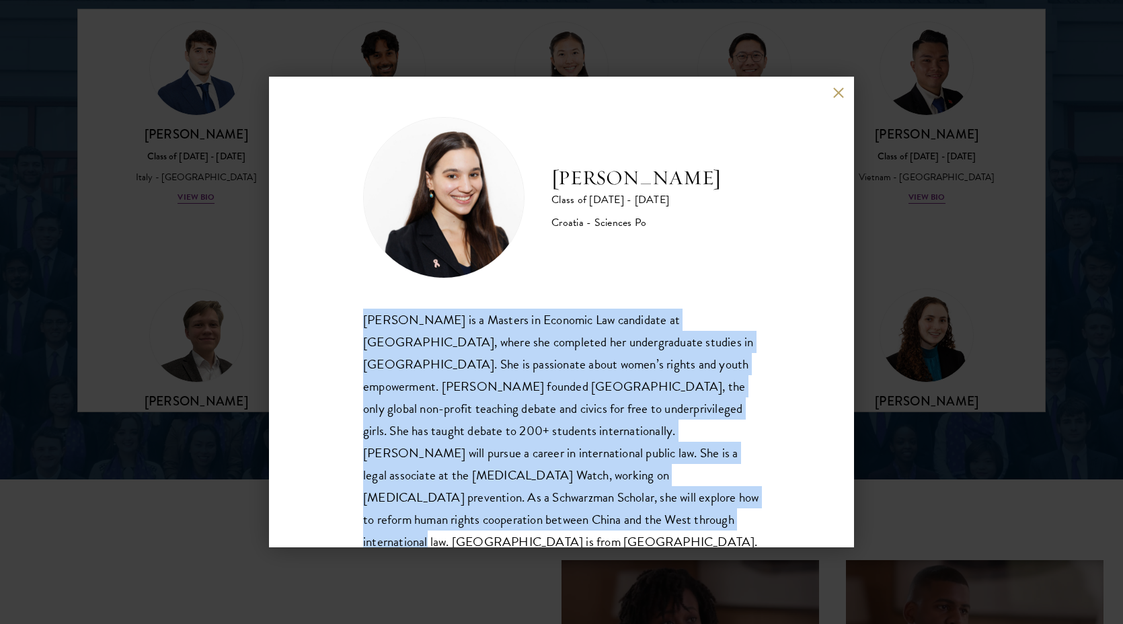
drag, startPoint x: 505, startPoint y: 531, endPoint x: 350, endPoint y: 315, distance: 266.2
click at [350, 315] on div "[PERSON_NAME] Class of [DATE] - [DATE] Croatia - Sciences Po [PERSON_NAME] is a…" at bounding box center [561, 312] width 585 height 471
copy div "[PERSON_NAME] is a Masters in Economic Law candidate at [GEOGRAPHIC_DATA], wher…"
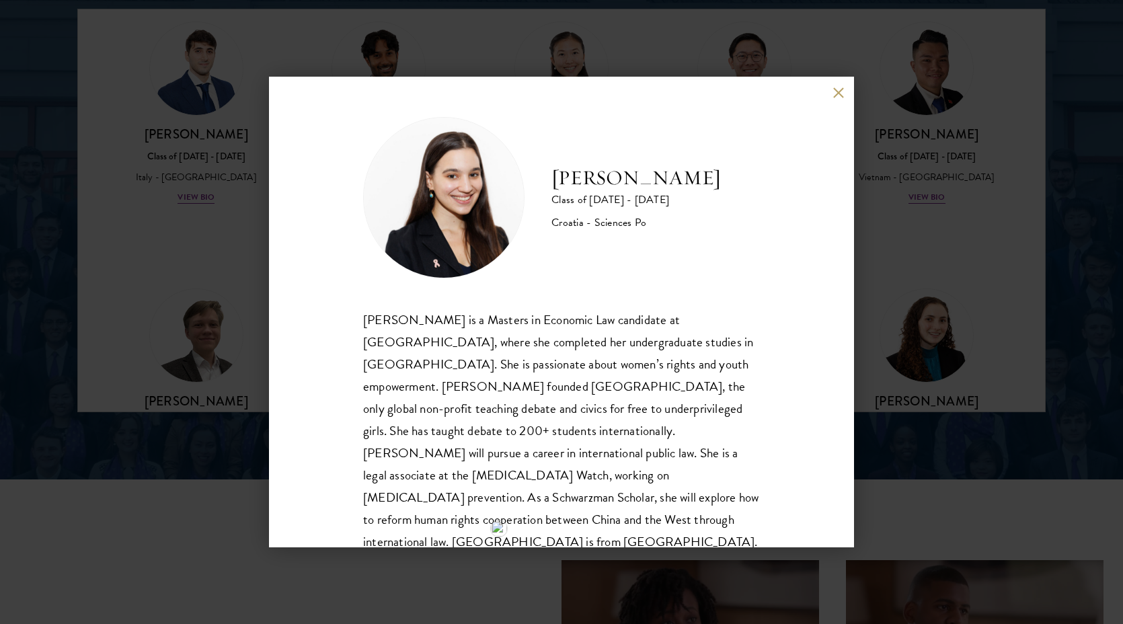
click at [480, 59] on div "[PERSON_NAME] Class of [DATE] - [DATE] Croatia - Sciences Po [PERSON_NAME] is a…" at bounding box center [561, 312] width 1123 height 624
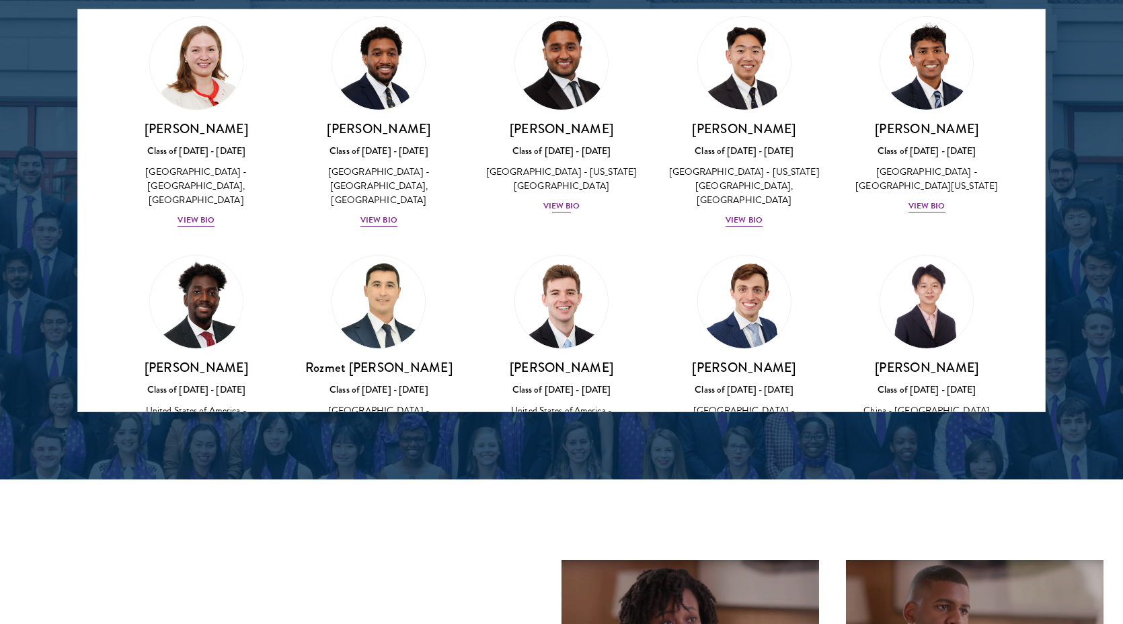
scroll to position [5625, 0]
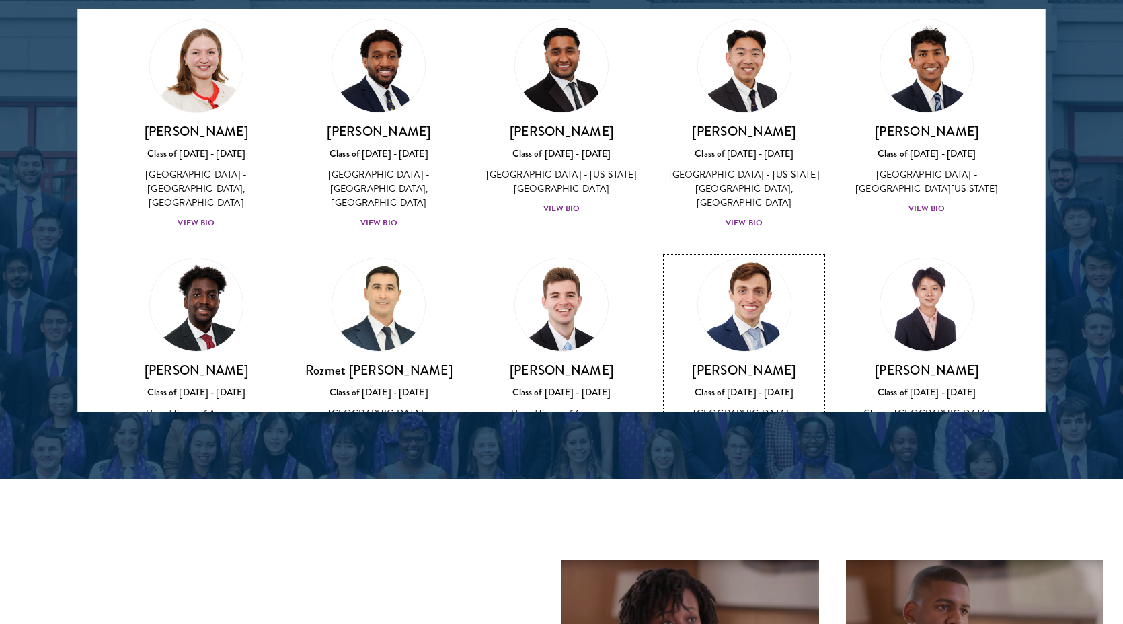
click at [741, 441] on div "View Bio" at bounding box center [744, 447] width 37 height 13
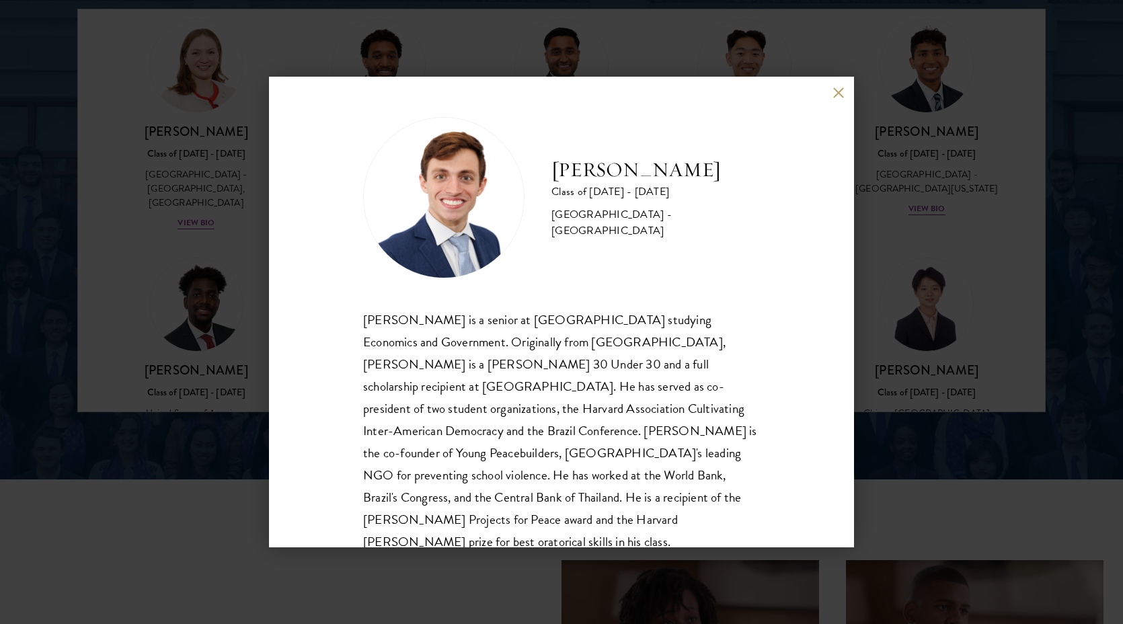
click at [907, 439] on div "[PERSON_NAME] Class of [DATE] - [DATE] [GEOGRAPHIC_DATA] - [GEOGRAPHIC_DATA] [P…" at bounding box center [561, 312] width 1123 height 624
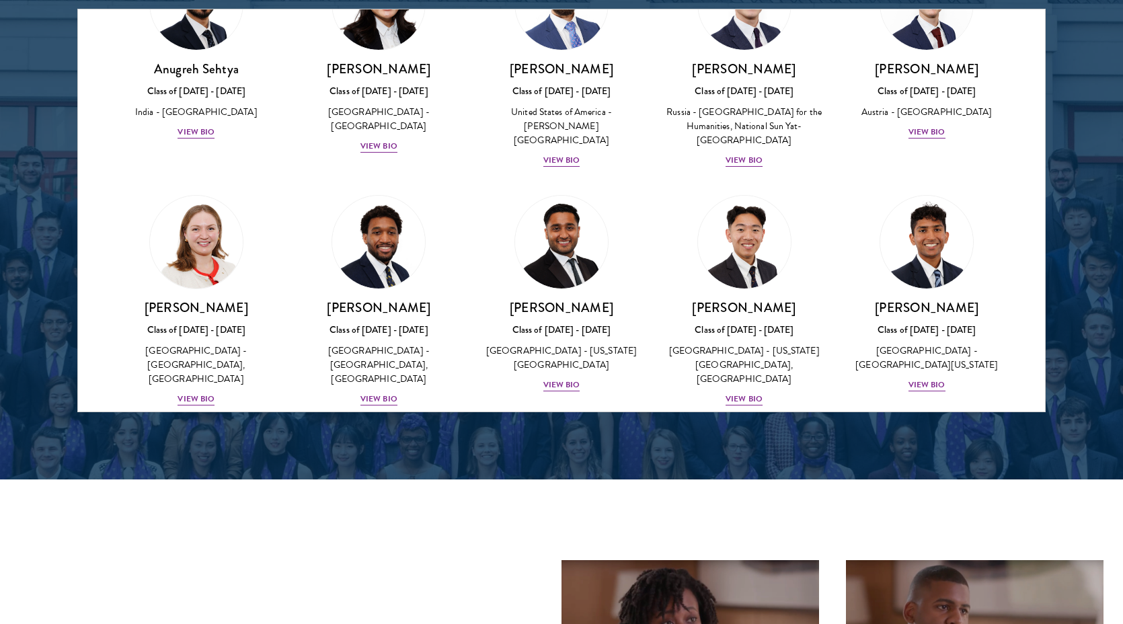
scroll to position [5446, 0]
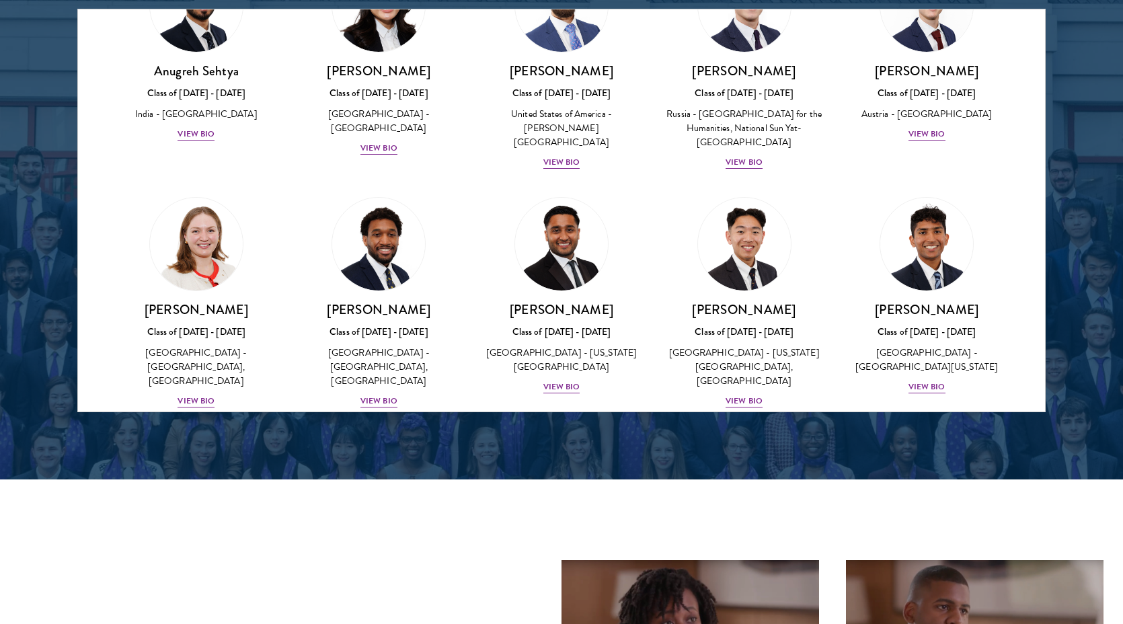
click at [756, 436] on link "[PERSON_NAME] Class of [DATE] - [DATE] [GEOGRAPHIC_DATA] - [GEOGRAPHIC_DATA] Vi…" at bounding box center [745, 535] width 156 height 198
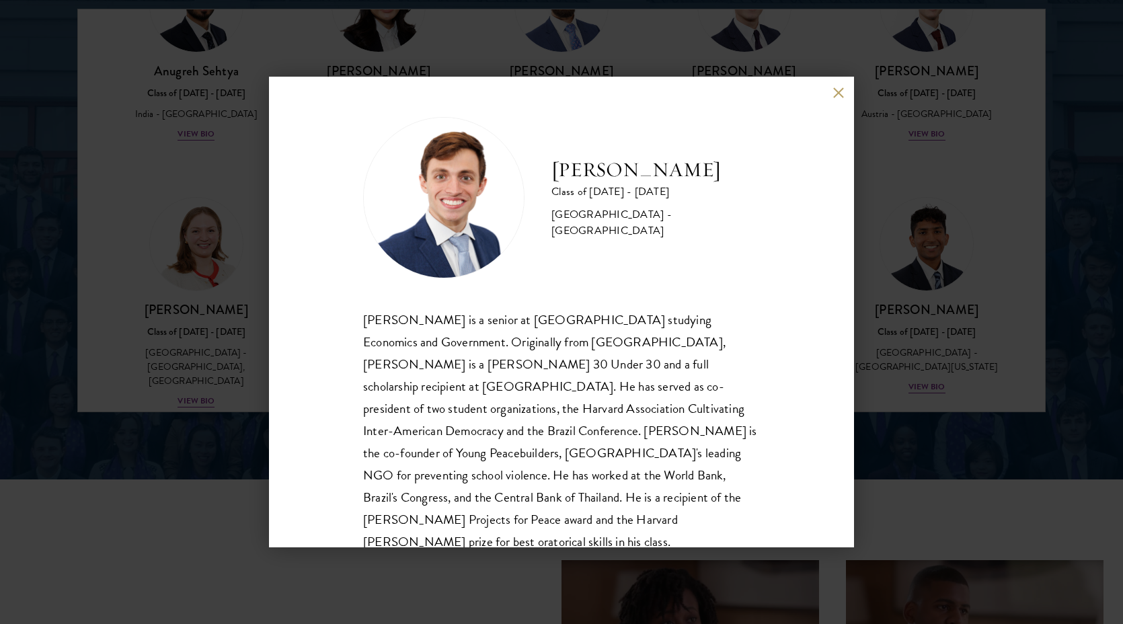
click at [840, 87] on button at bounding box center [838, 92] width 11 height 11
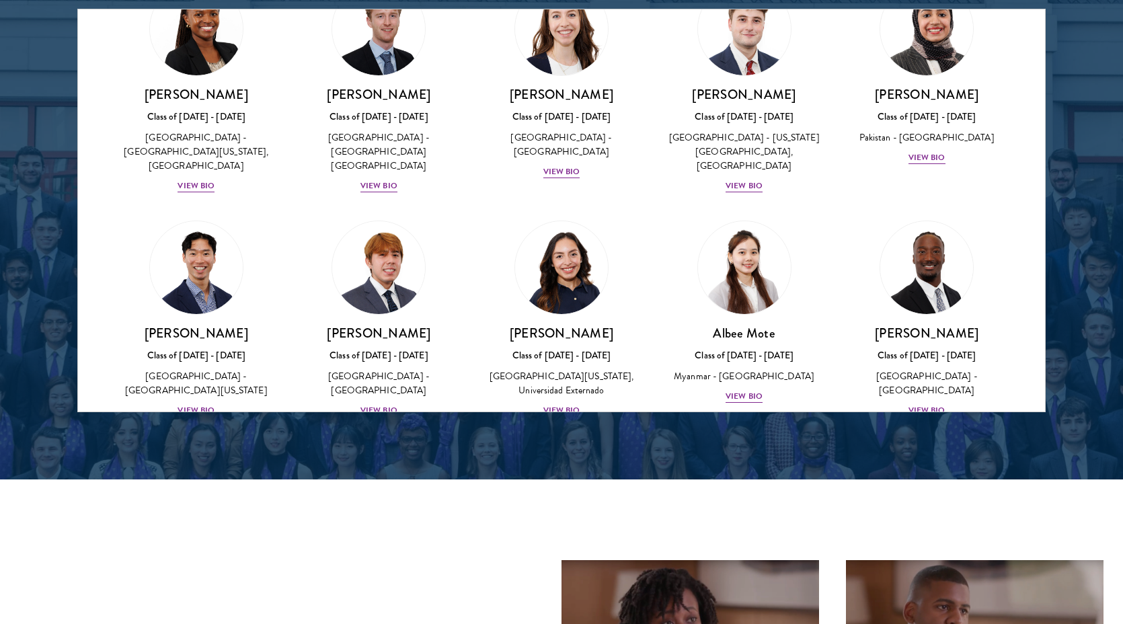
scroll to position [4221, 0]
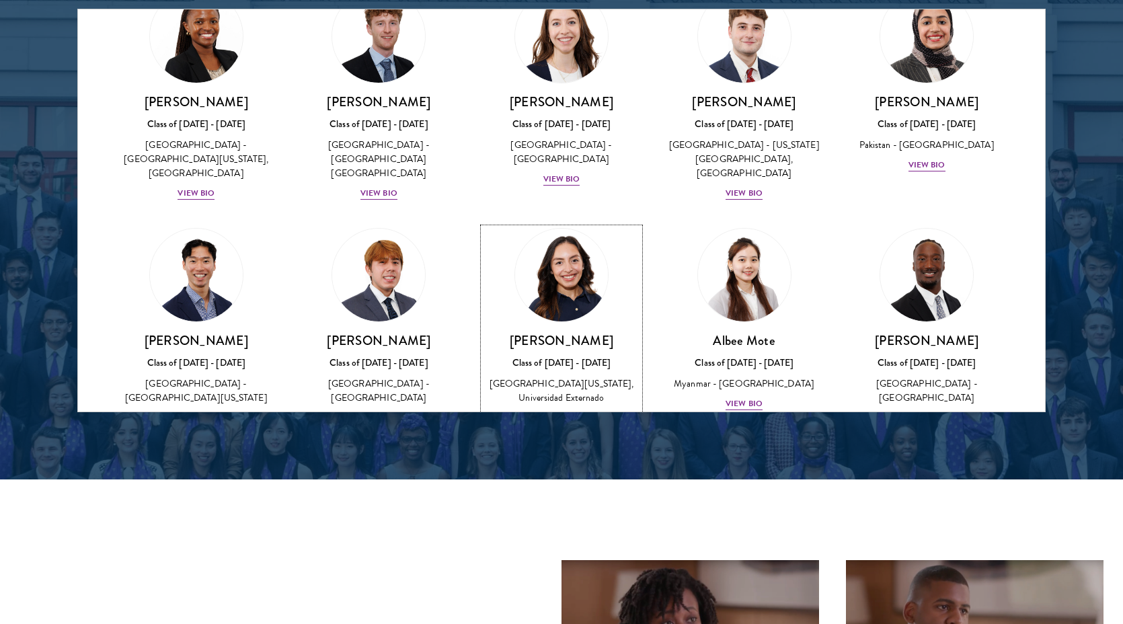
click at [558, 332] on h3 "[PERSON_NAME]" at bounding box center [562, 340] width 156 height 17
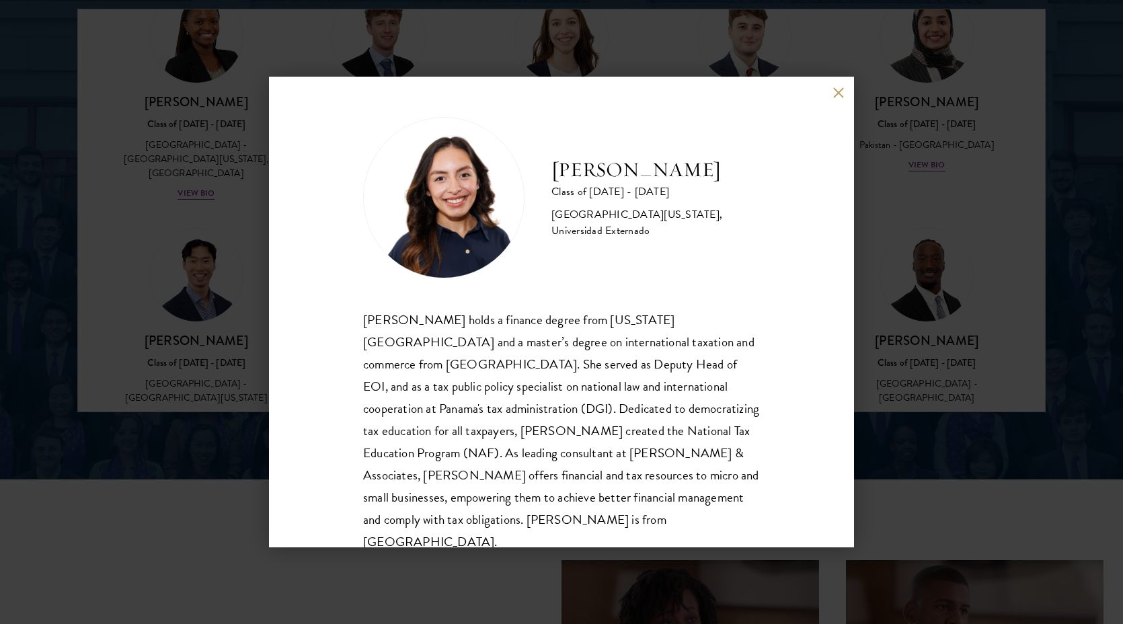
click at [836, 91] on button at bounding box center [838, 92] width 11 height 11
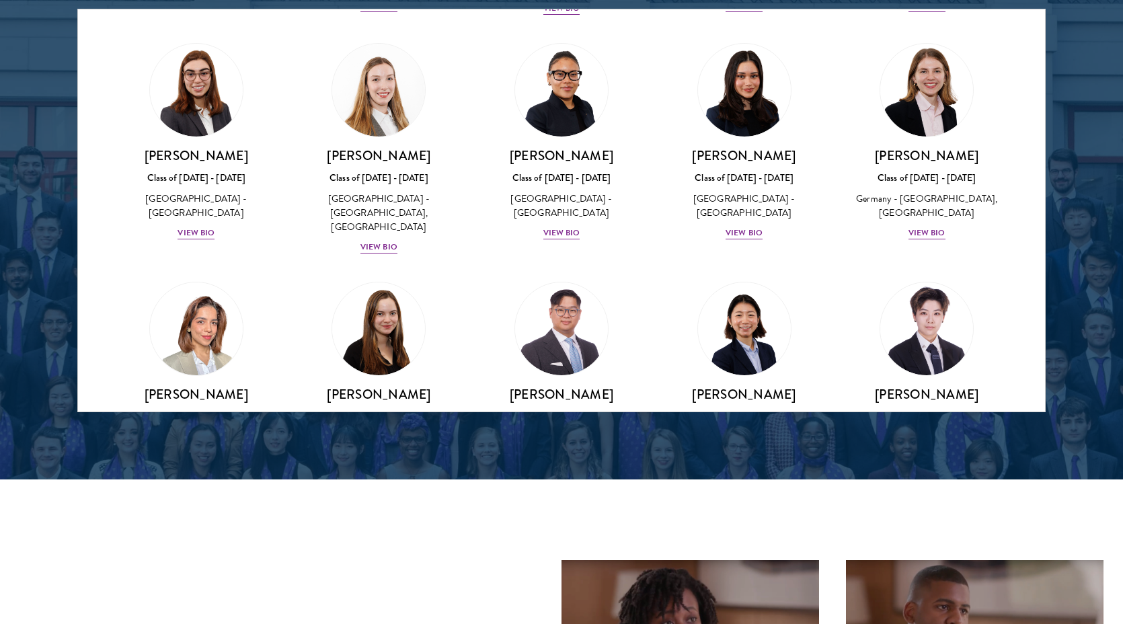
scroll to position [2942, 0]
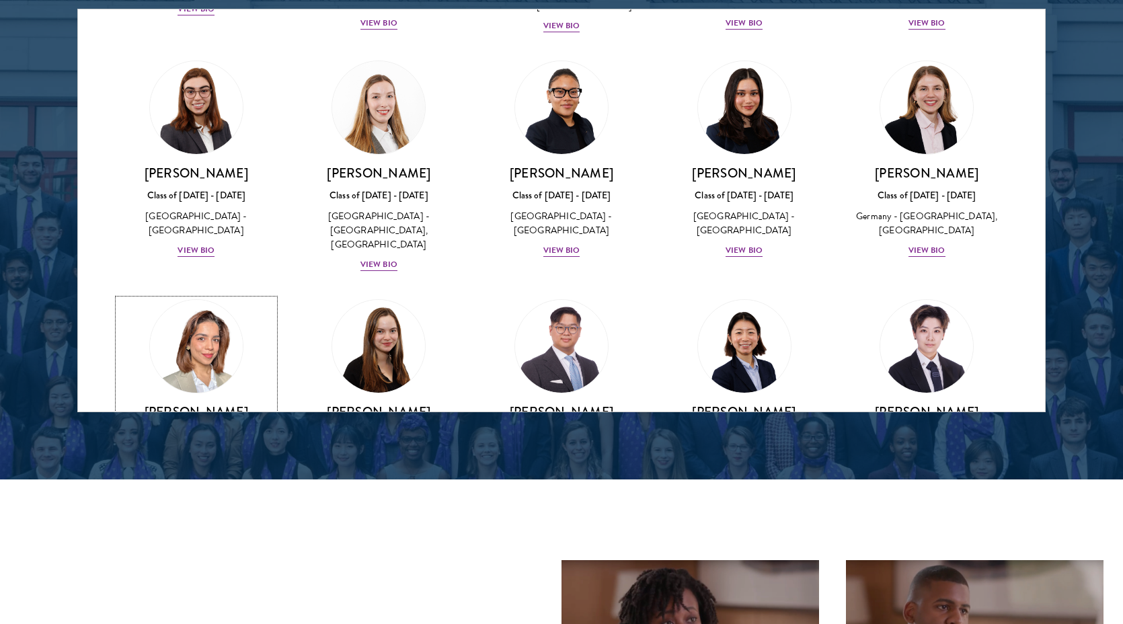
click at [210, 295] on img at bounding box center [196, 346] width 102 height 102
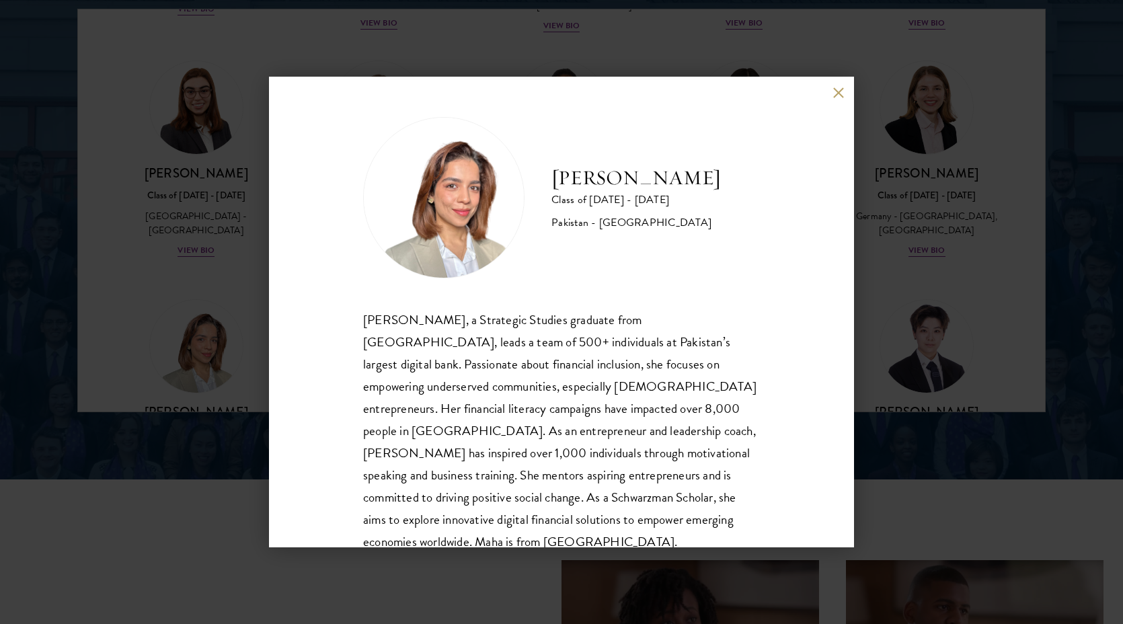
click at [233, 187] on div "[PERSON_NAME] Class of [DATE] - [DATE] Pakistan - [GEOGRAPHIC_DATA] [PERSON_NAM…" at bounding box center [561, 312] width 1123 height 624
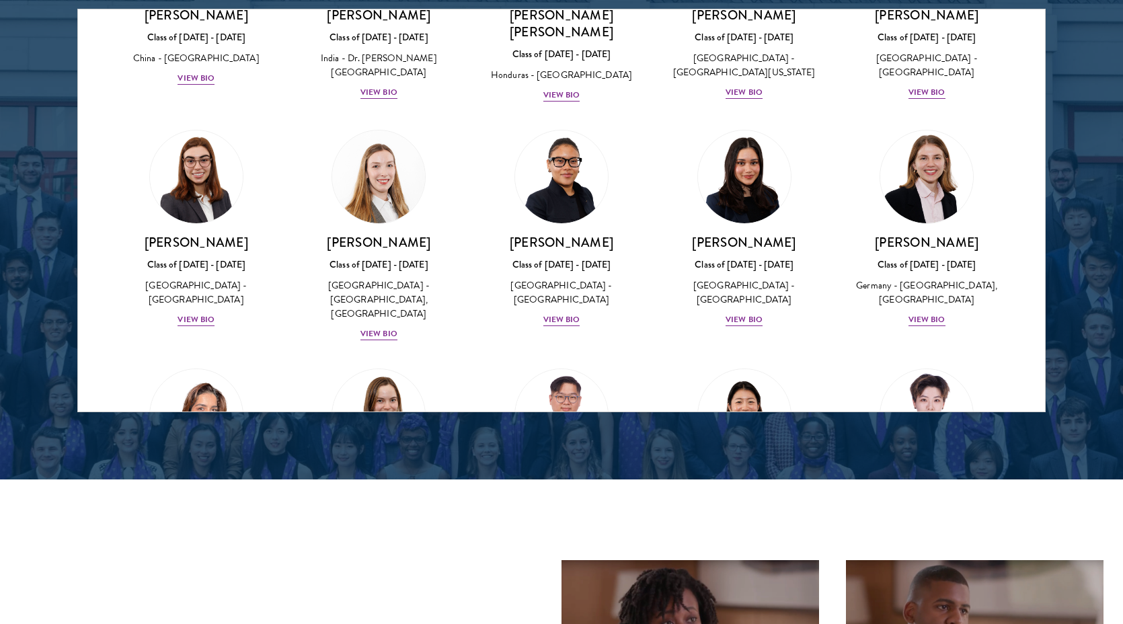
scroll to position [5504, 0]
